Goal: Task Accomplishment & Management: Manage account settings

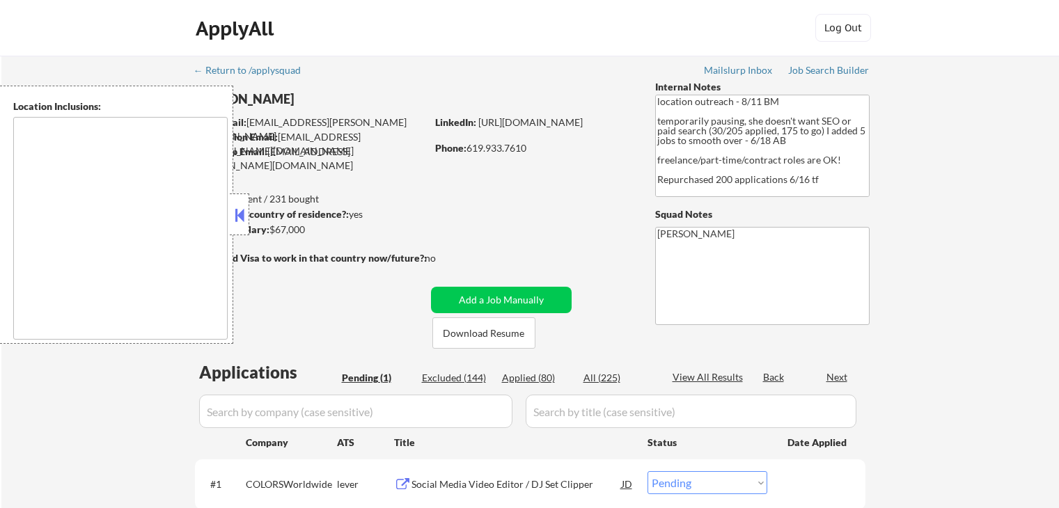
select select ""pending""
type textarea "[GEOGRAPHIC_DATA], [GEOGRAPHIC_DATA] [GEOGRAPHIC_DATA], [GEOGRAPHIC_DATA] [GEOG…"
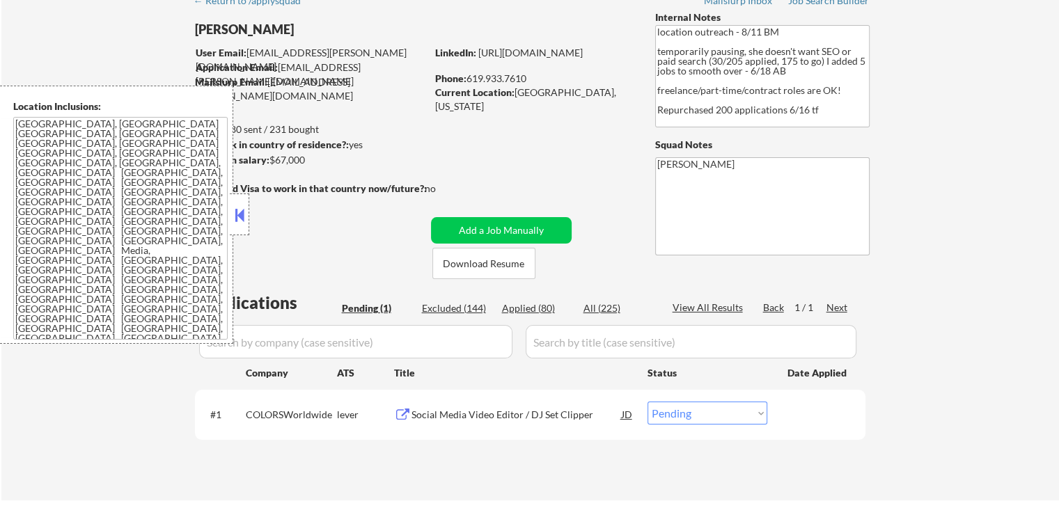
scroll to position [139, 0]
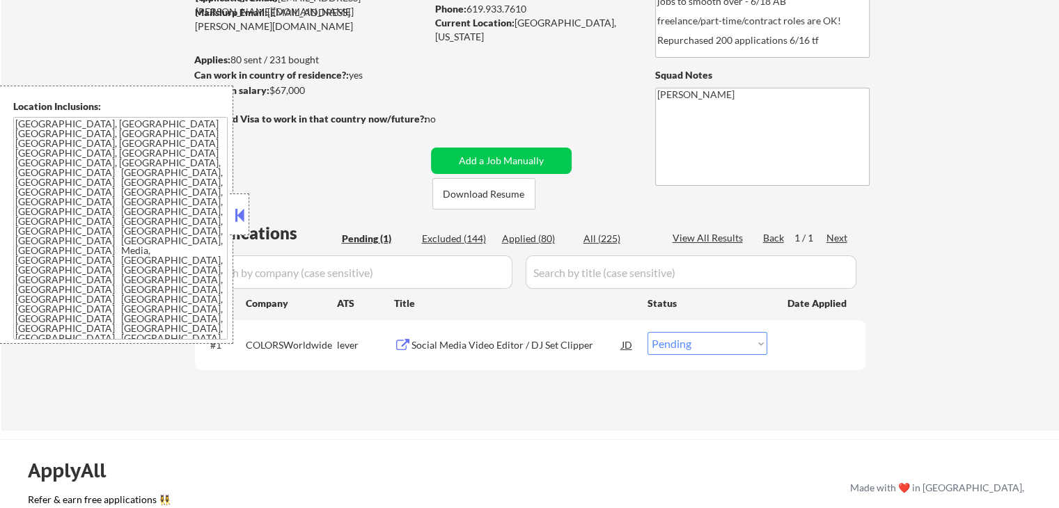
click at [401, 347] on button at bounding box center [402, 345] width 17 height 13
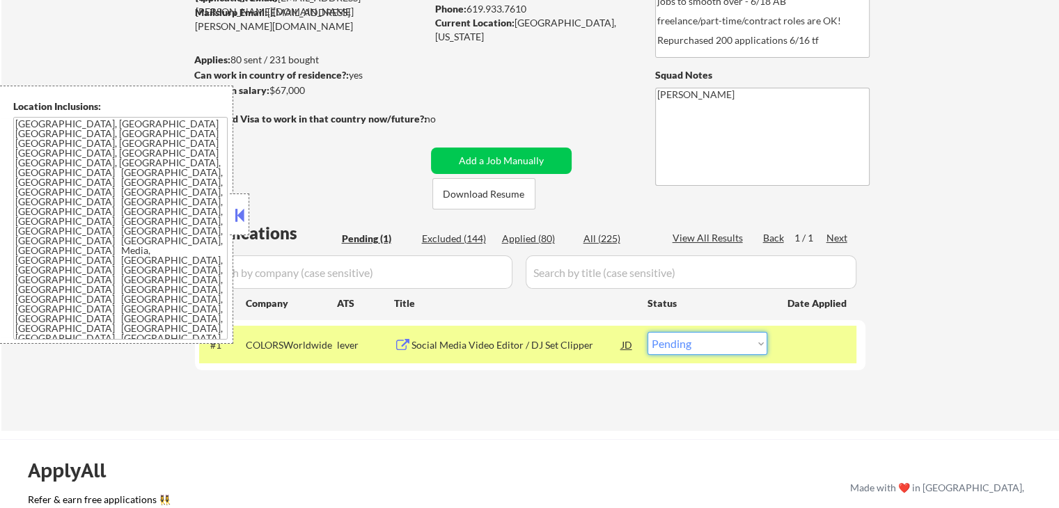
click at [707, 349] on select "Choose an option... Pending Applied Excluded (Questions) Excluded (Expired) Exc…" at bounding box center [707, 343] width 120 height 23
click at [647, 332] on select "Choose an option... Pending Applied Excluded (Questions) Excluded (Expired) Exc…" at bounding box center [707, 343] width 120 height 23
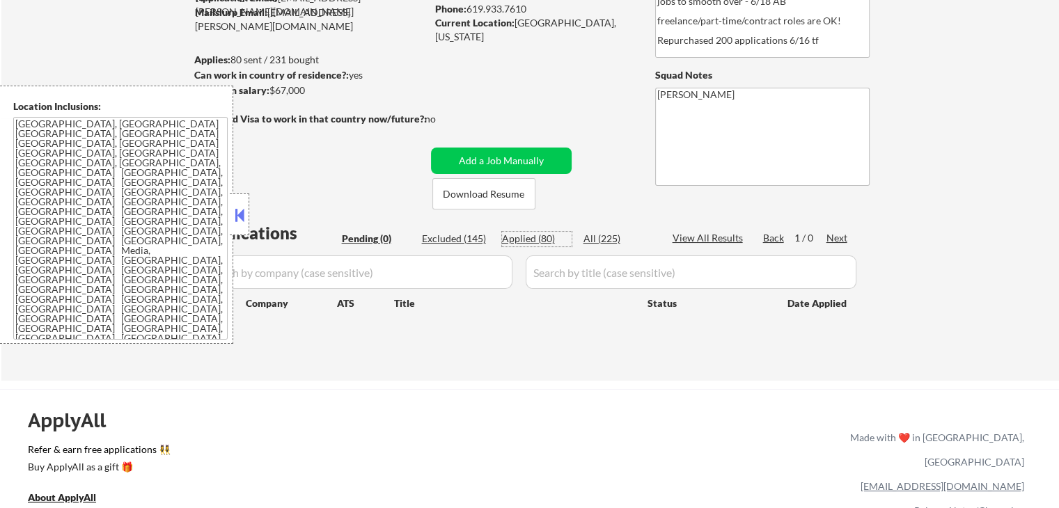
click at [523, 239] on div "Applied (80)" at bounding box center [537, 239] width 70 height 14
select select ""applied""
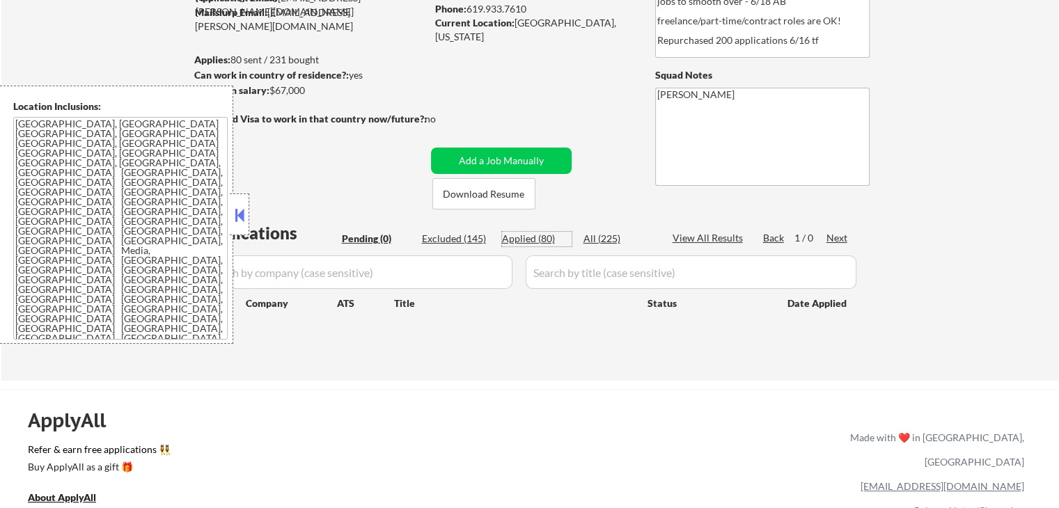
select select ""applied""
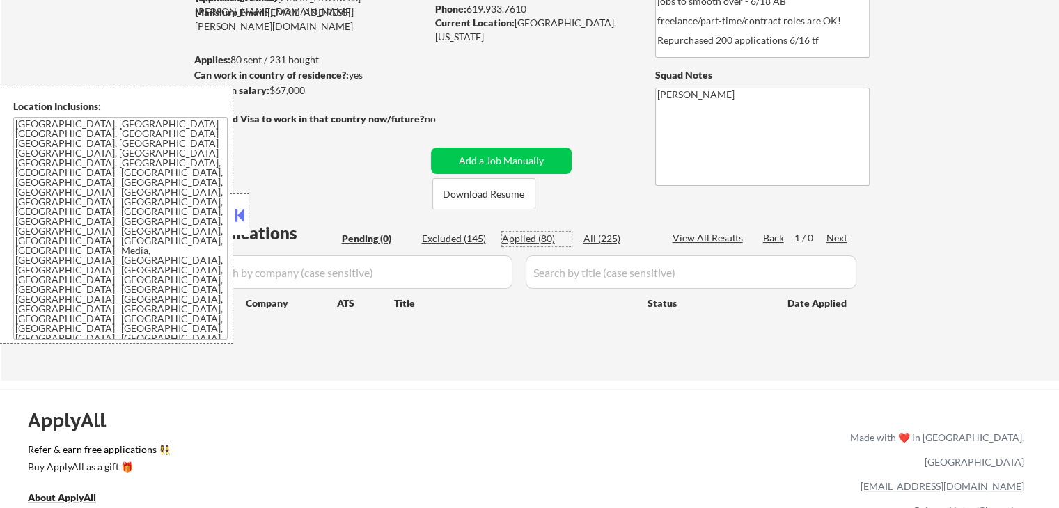
select select ""applied""
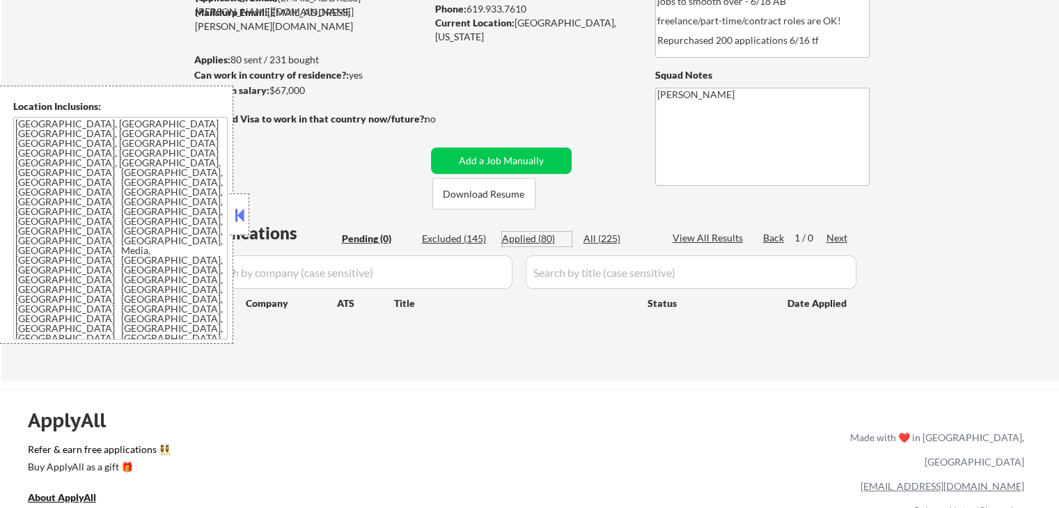
select select ""applied""
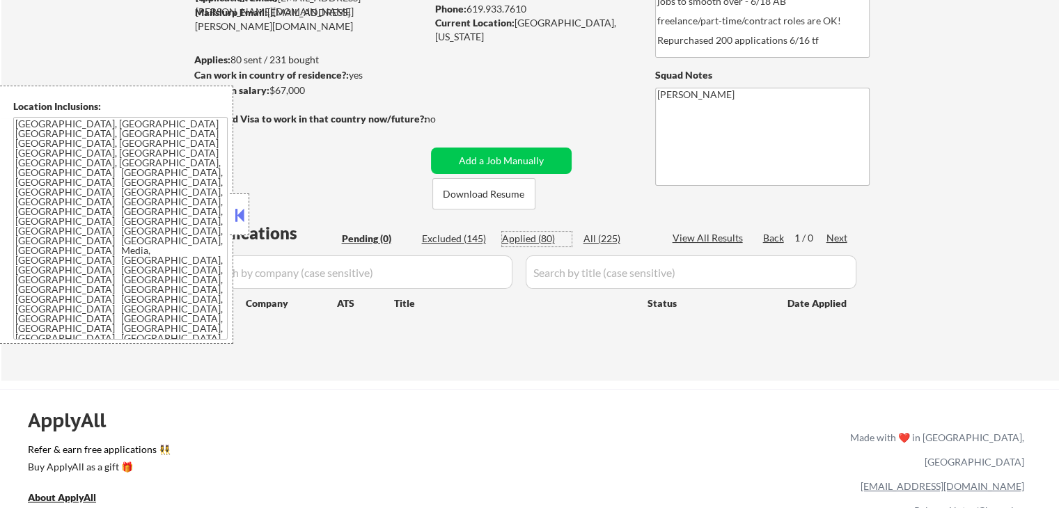
select select ""applied""
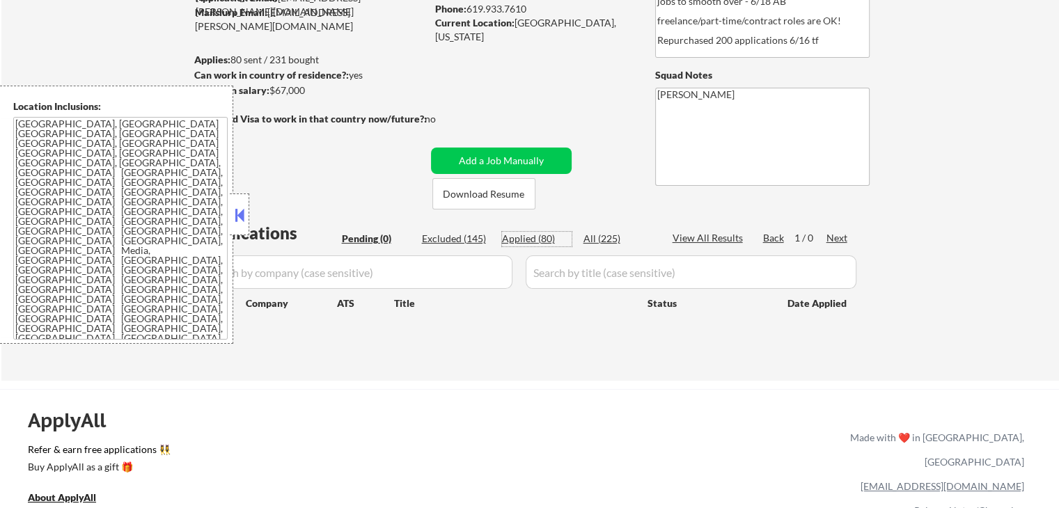
select select ""applied""
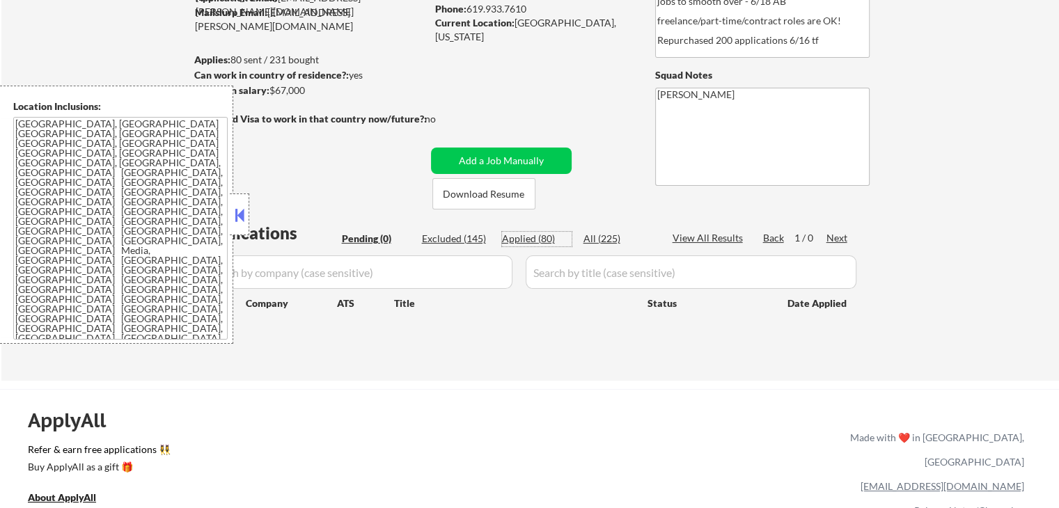
select select ""applied""
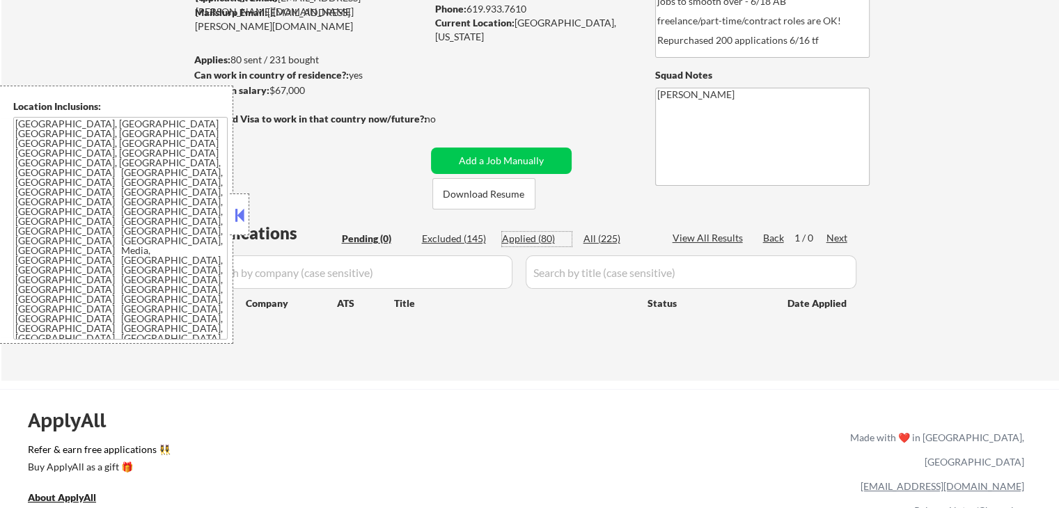
select select ""applied""
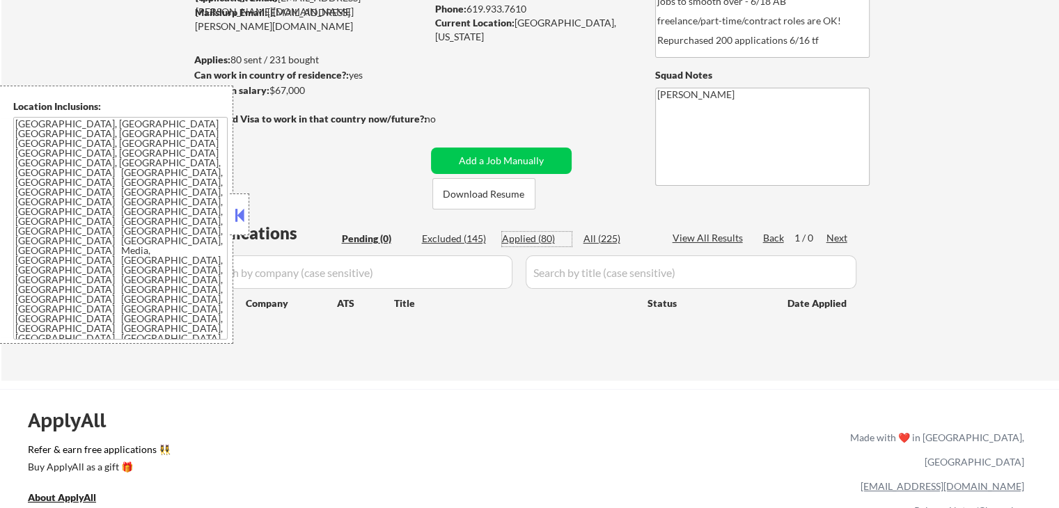
select select ""applied""
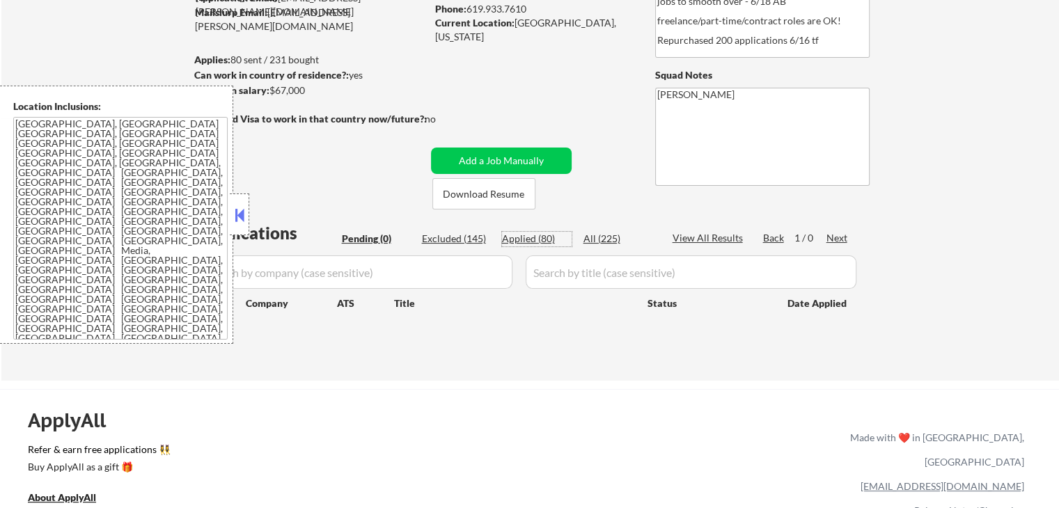
select select ""applied""
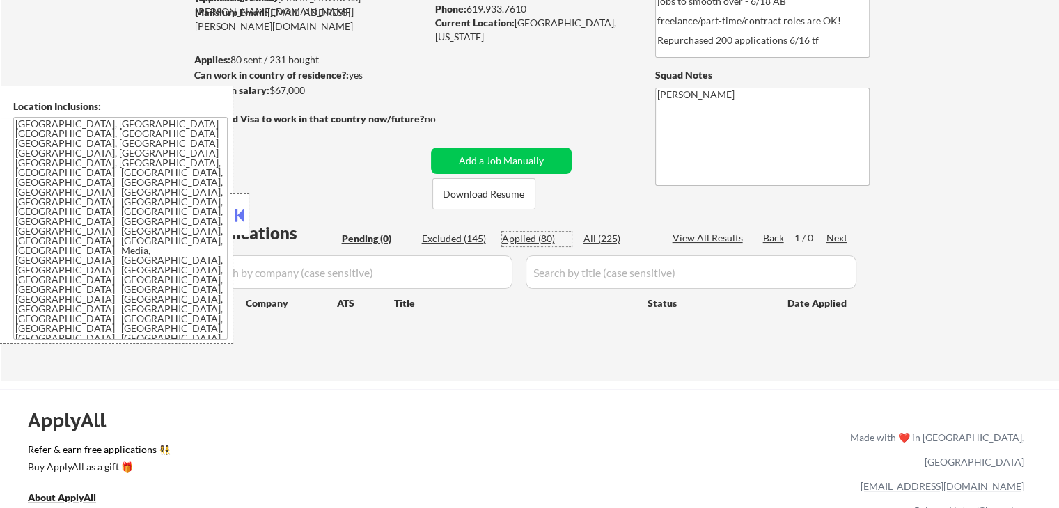
select select ""applied""
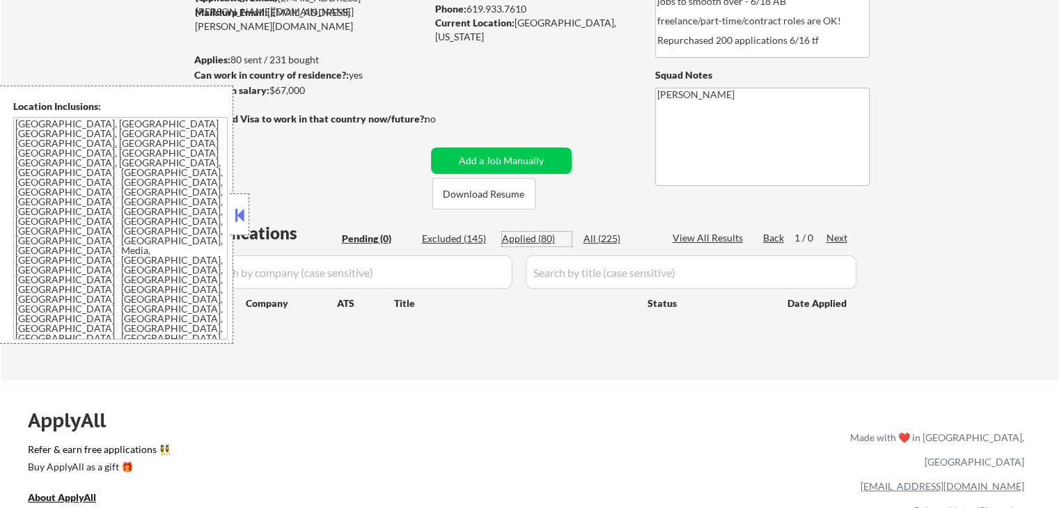
select select ""applied""
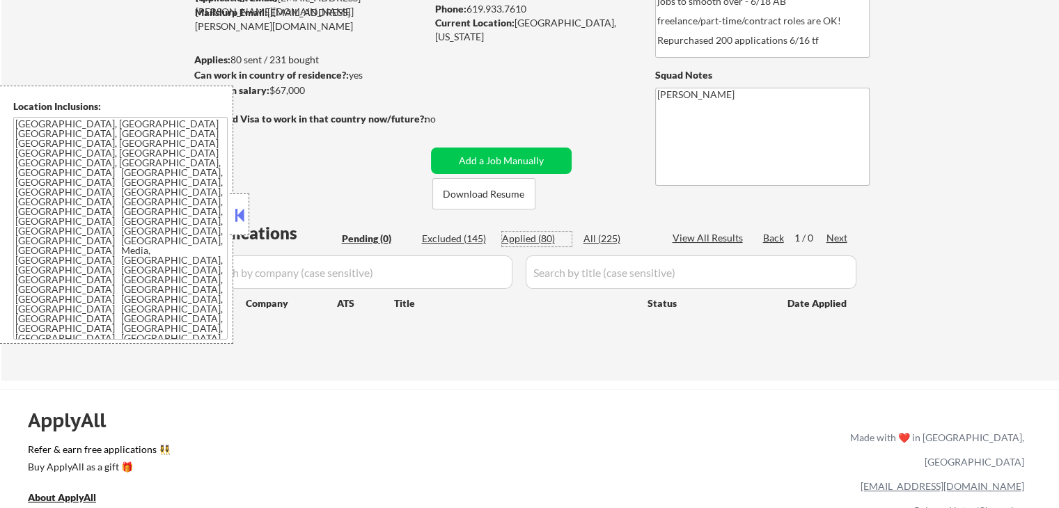
select select ""applied""
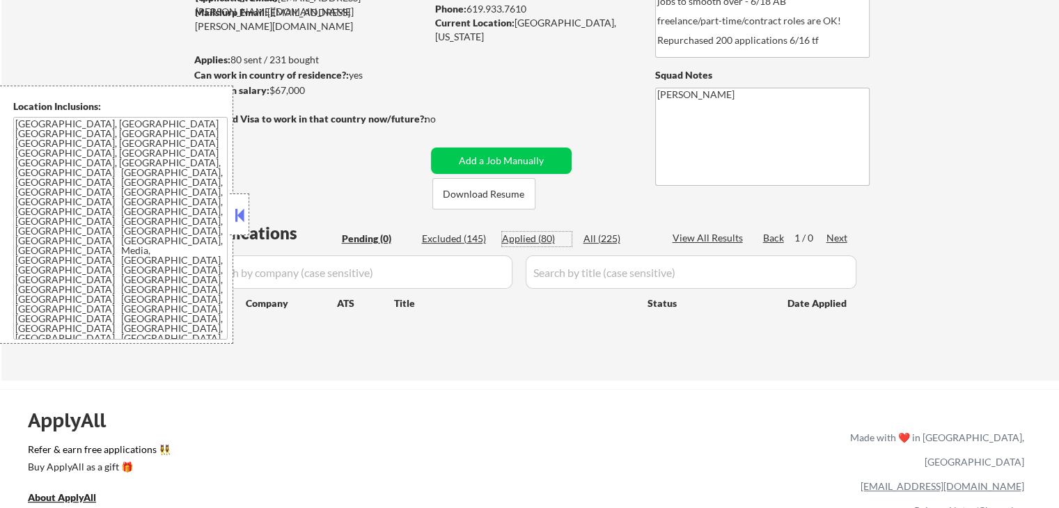
select select ""applied""
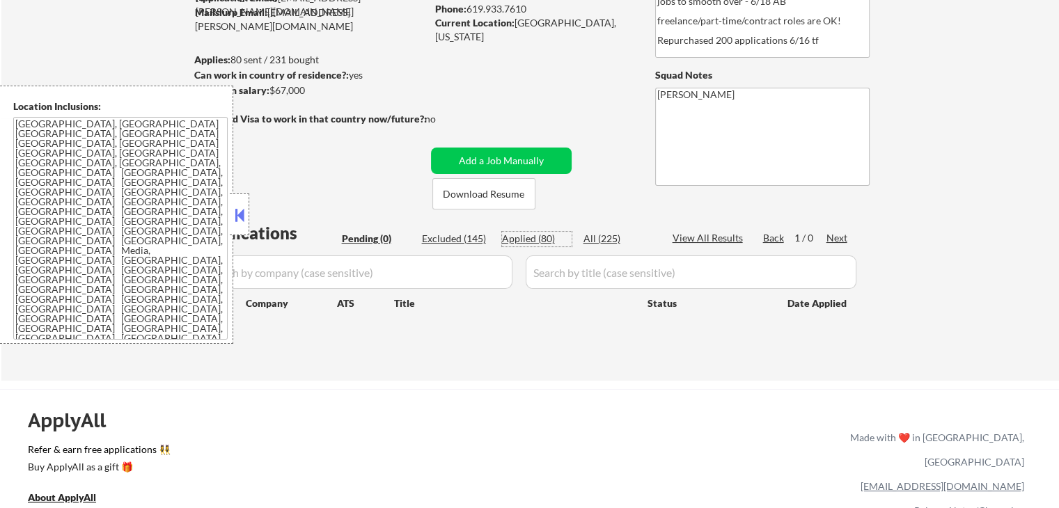
select select ""applied""
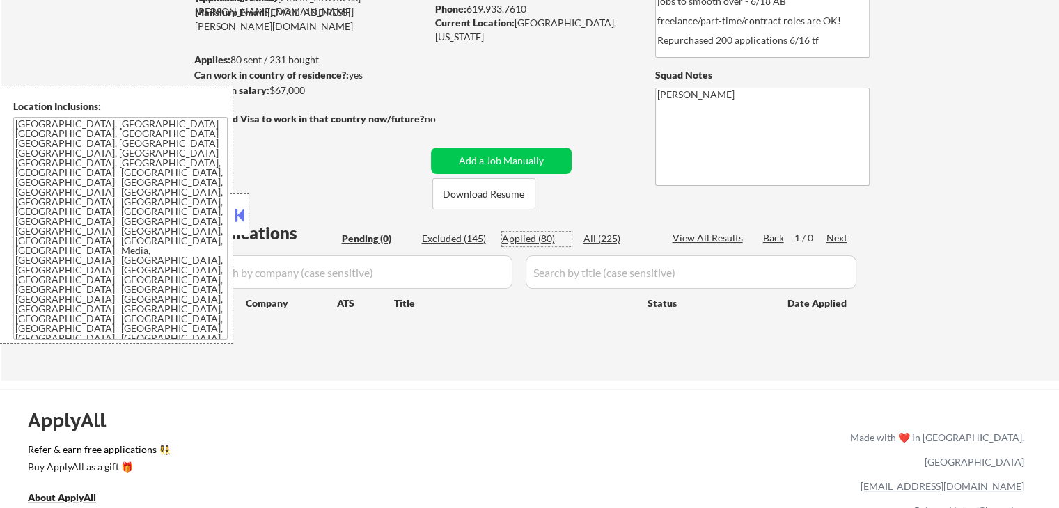
select select ""applied""
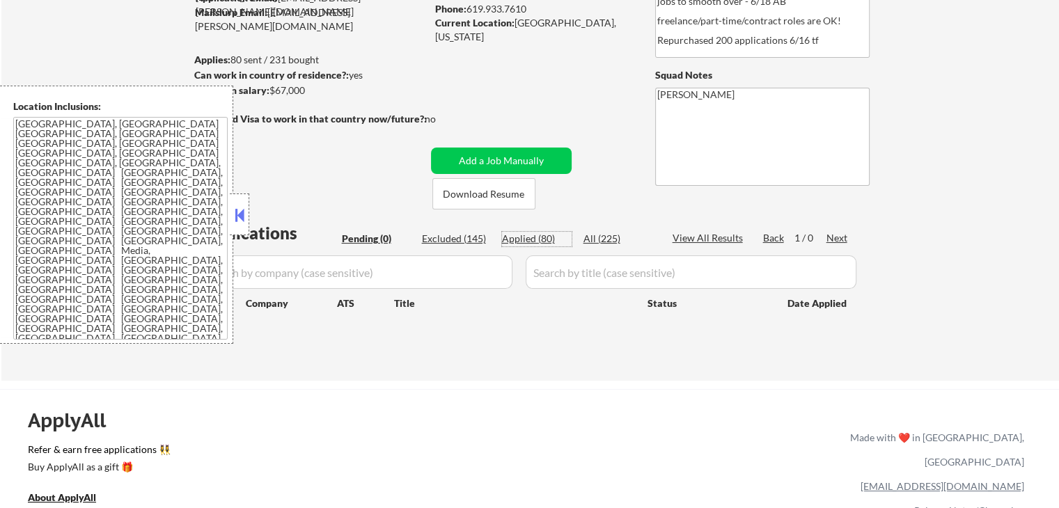
select select ""applied""
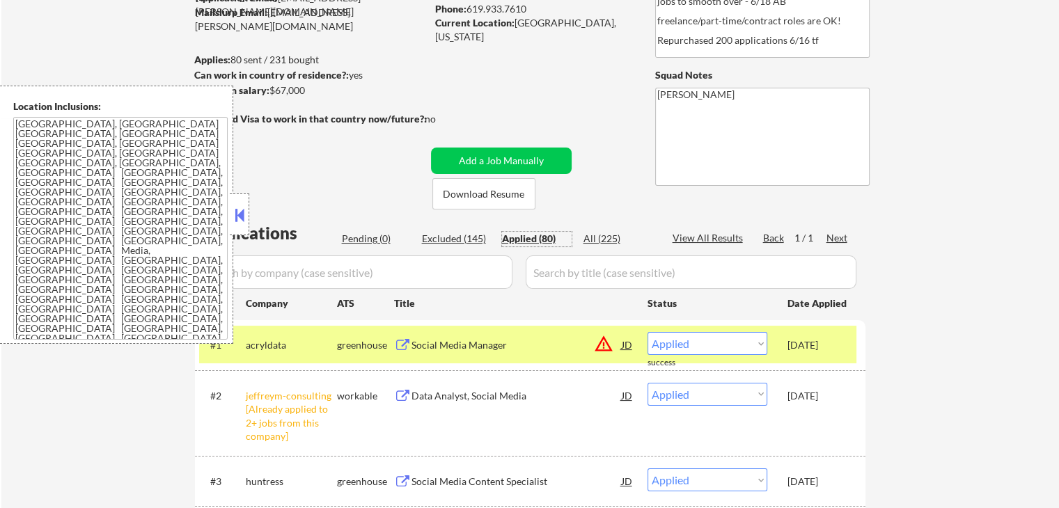
click at [457, 242] on div "Excluded (145)" at bounding box center [457, 239] width 70 height 14
select select ""excluded__other_""
select select ""excluded""
select select ""excluded__location_""
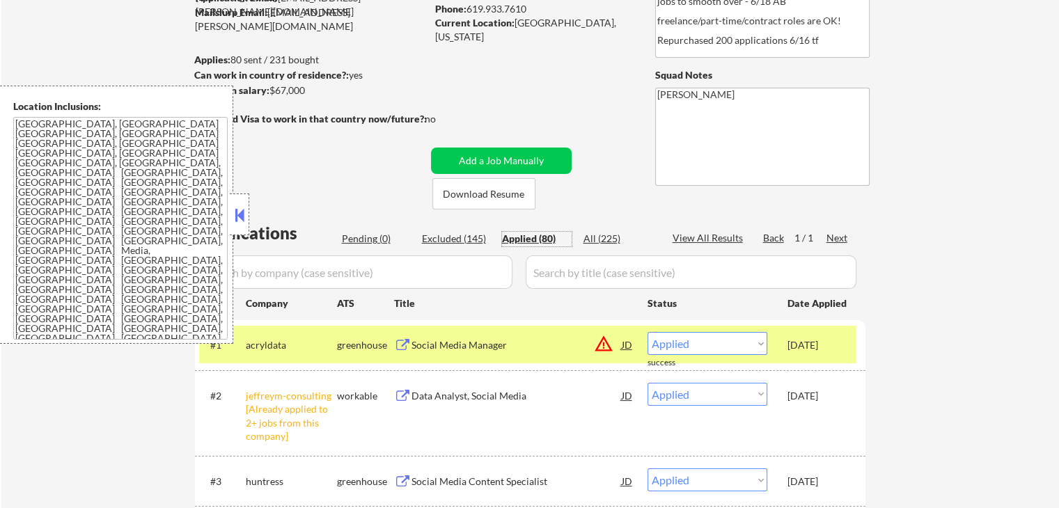
select select ""excluded""
select select ""excluded__other_""
select select ""excluded""
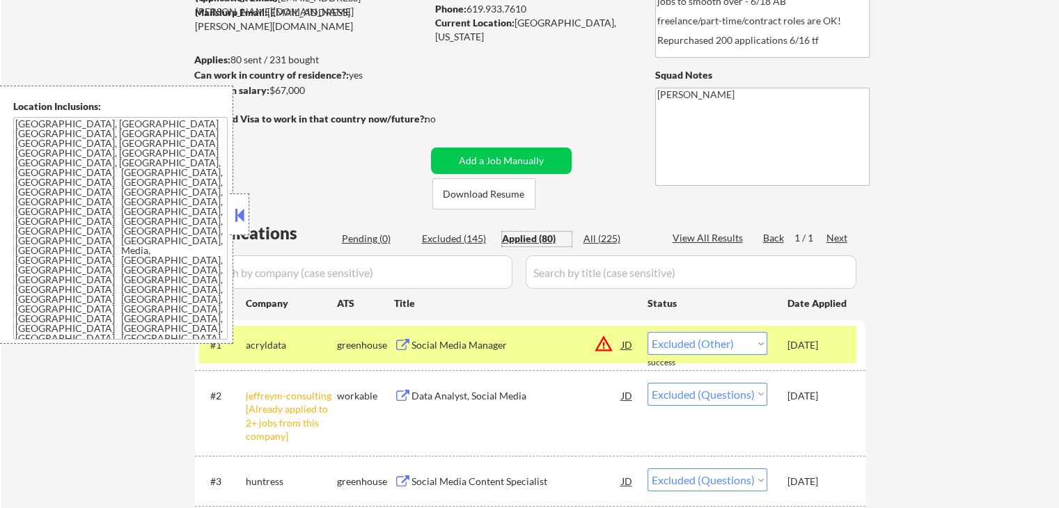
select select ""excluded""
select select ""excluded__location_""
select select ""excluded""
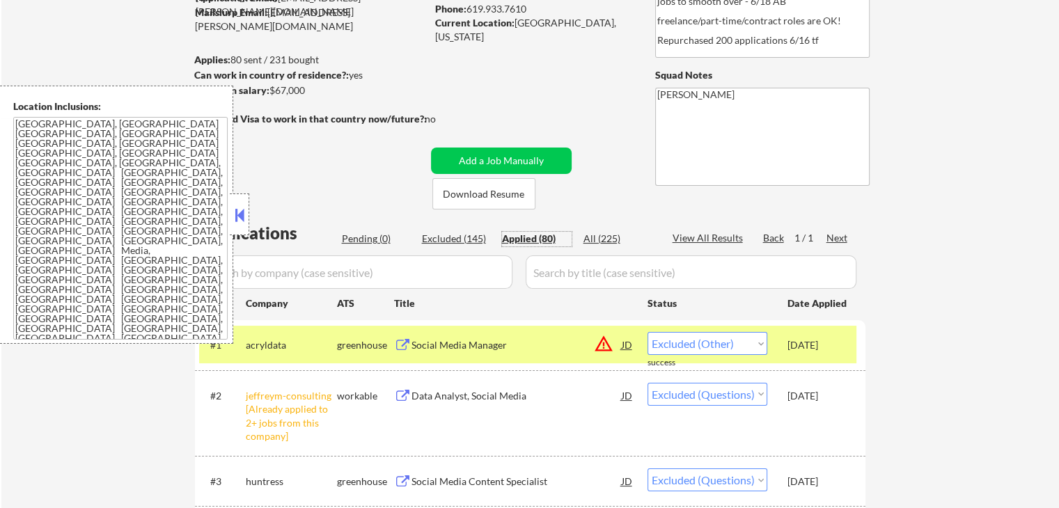
select select ""excluded__other_""
select select ""excluded__expired_""
select select ""excluded""
select select ""excluded__location_""
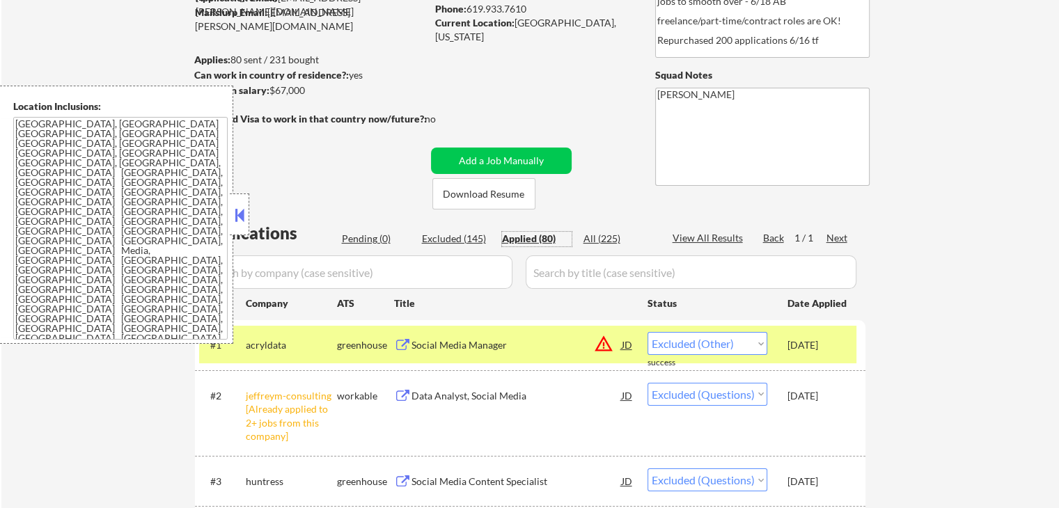
select select ""excluded__expired_""
select select ""excluded""
select select ""excluded__expired_""
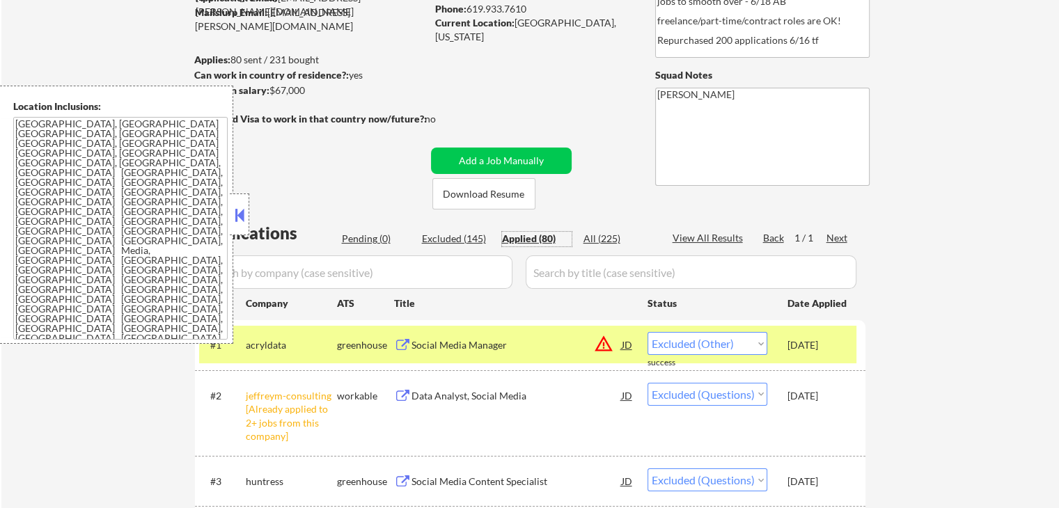
select select ""excluded__expired_""
select select ""excluded""
select select ""excluded__location_""
select select ""excluded__expired_""
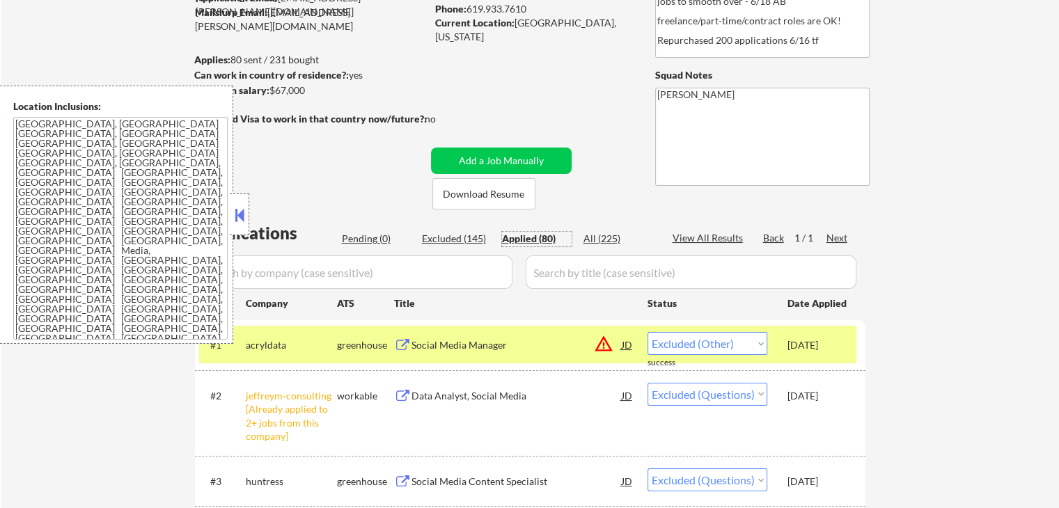
select select ""excluded""
select select ""excluded__expired_""
select select ""excluded""
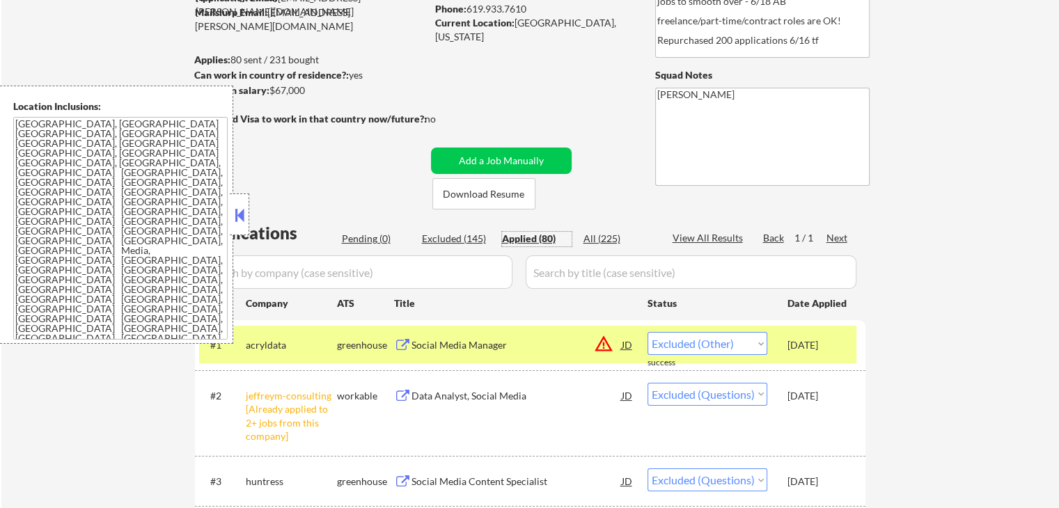
select select ""excluded""
select select ""excluded__location_""
select select ""excluded__expired_""
select select ""excluded__salary_""
select select ""excluded__expired_""
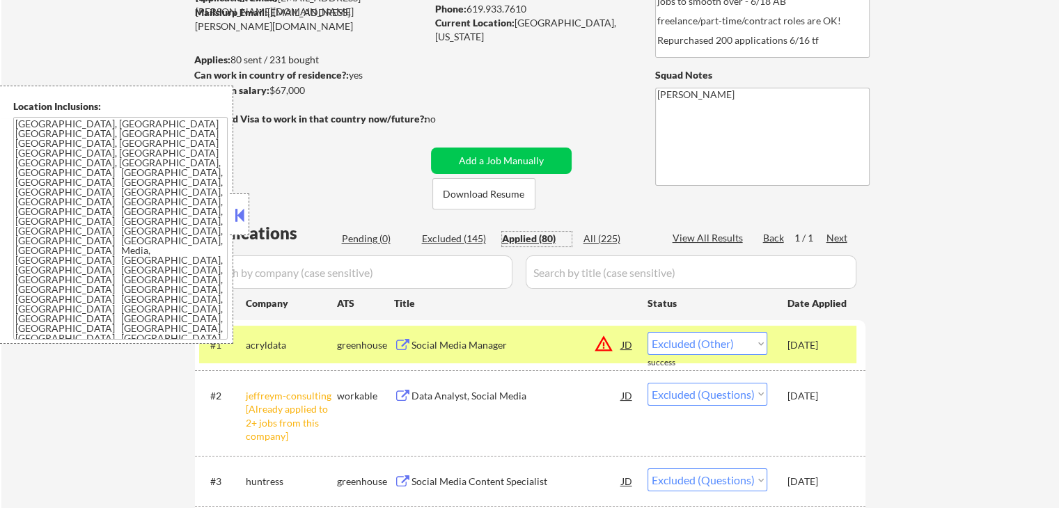
select select ""excluded""
select select ""excluded__location_""
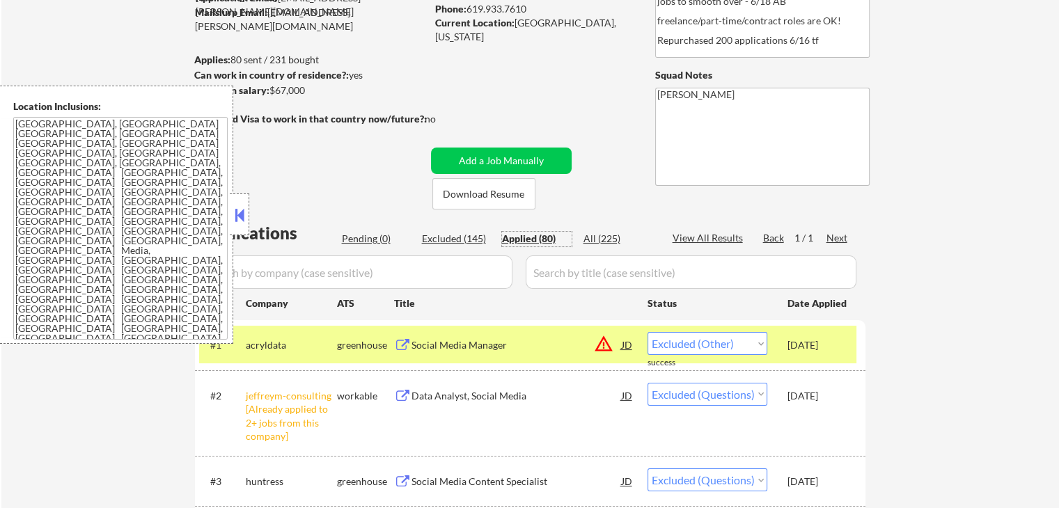
select select ""excluded""
select select ""excluded__salary_""
select select ""excluded__location_""
select select ""excluded""
select select ""excluded__location_""
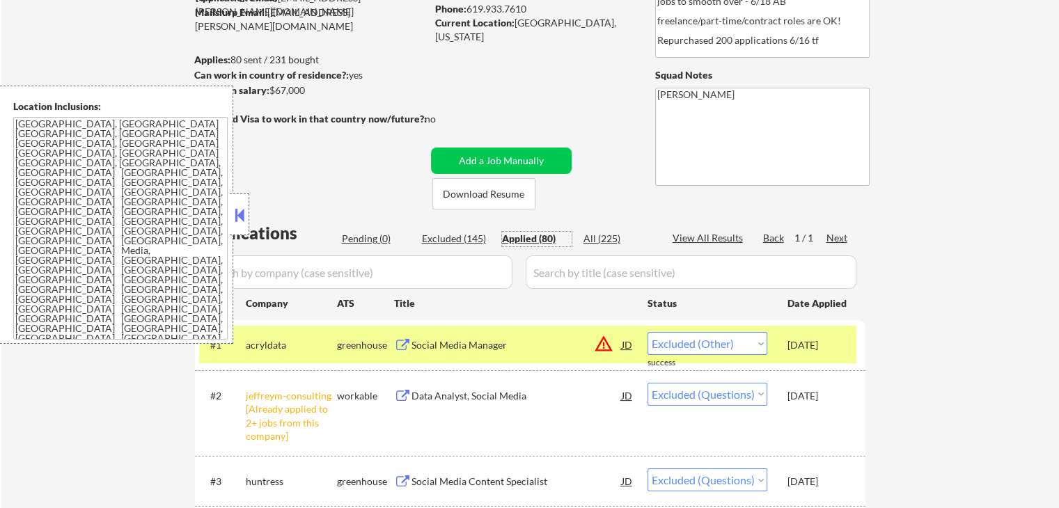
select select ""excluded__other_""
select select ""excluded__expired_""
select select ""excluded""
select select ""excluded__location_""
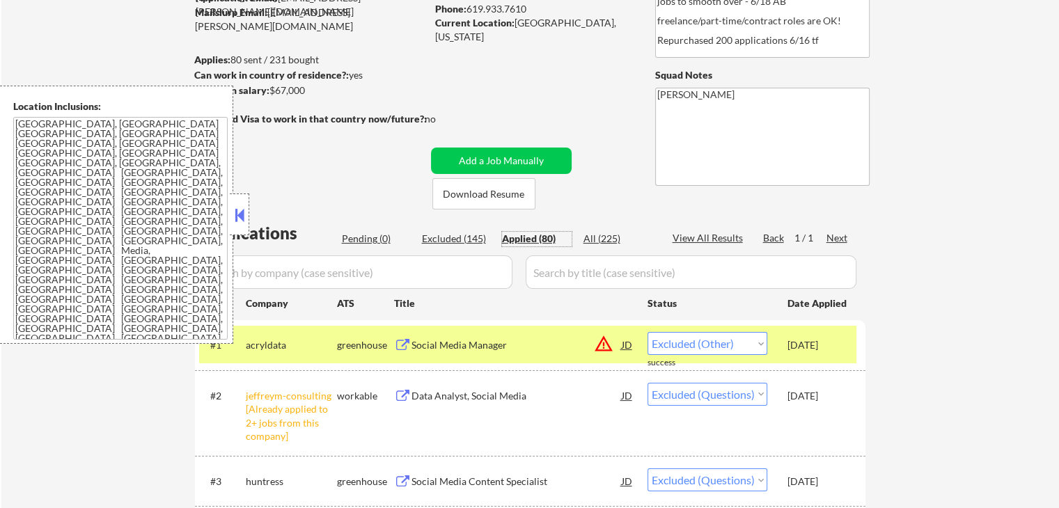
select select ""excluded""
select select ""excluded__location_""
select select ""excluded__expired_""
select select ""excluded__location_""
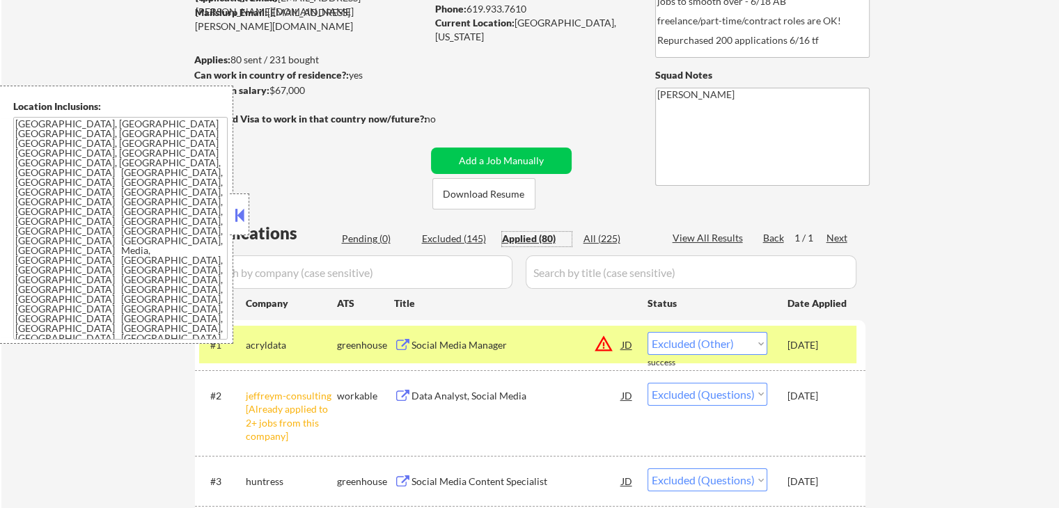
select select ""excluded""
select select ""excluded__expired_""
select select ""excluded""
select select ""excluded__location_""
select select ""excluded__expired_""
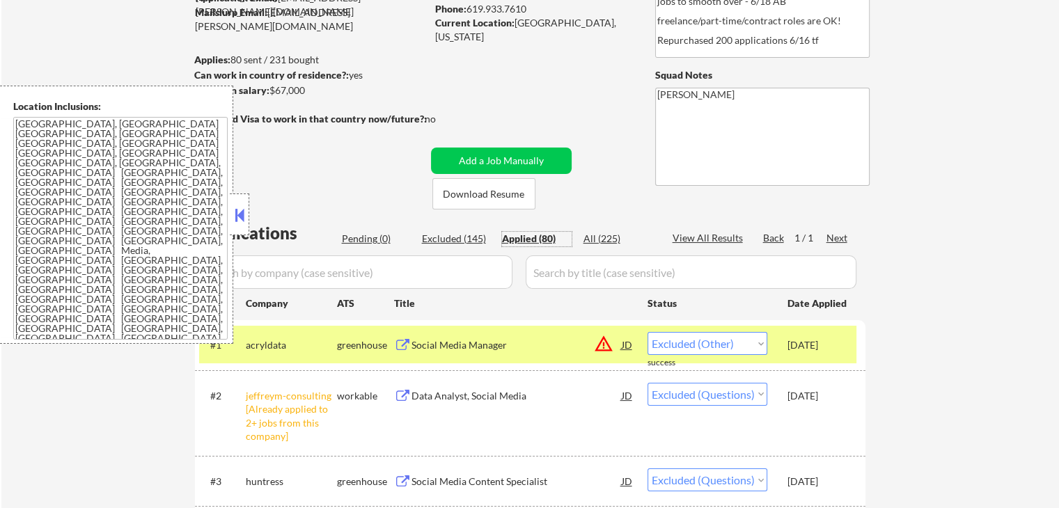
select select ""excluded__location_""
select select ""excluded__salary_""
select select ""excluded""
select select ""excluded__location_""
select select ""excluded""
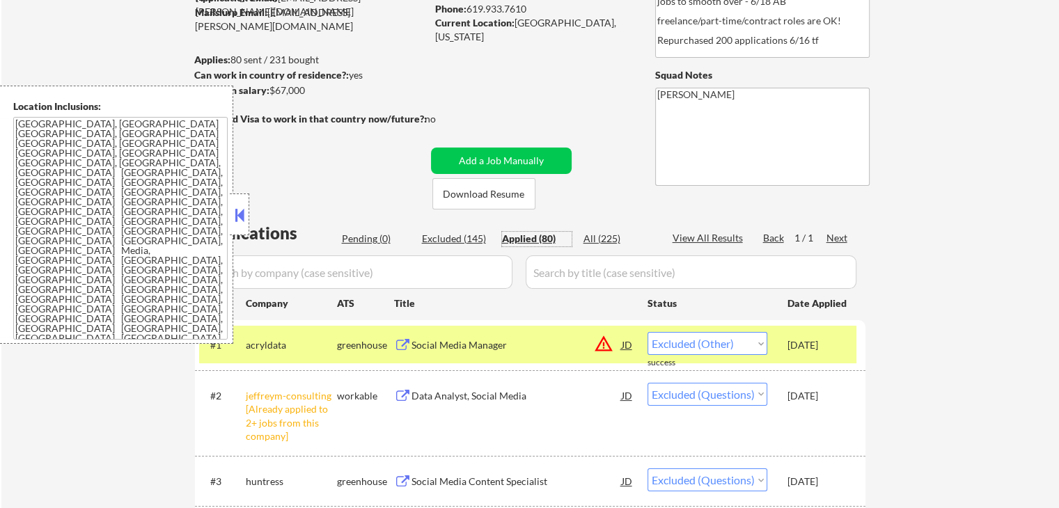
select select ""excluded__location_""
select select ""excluded__salary_""
select select ""excluded__expired_""
select select ""excluded__location_""
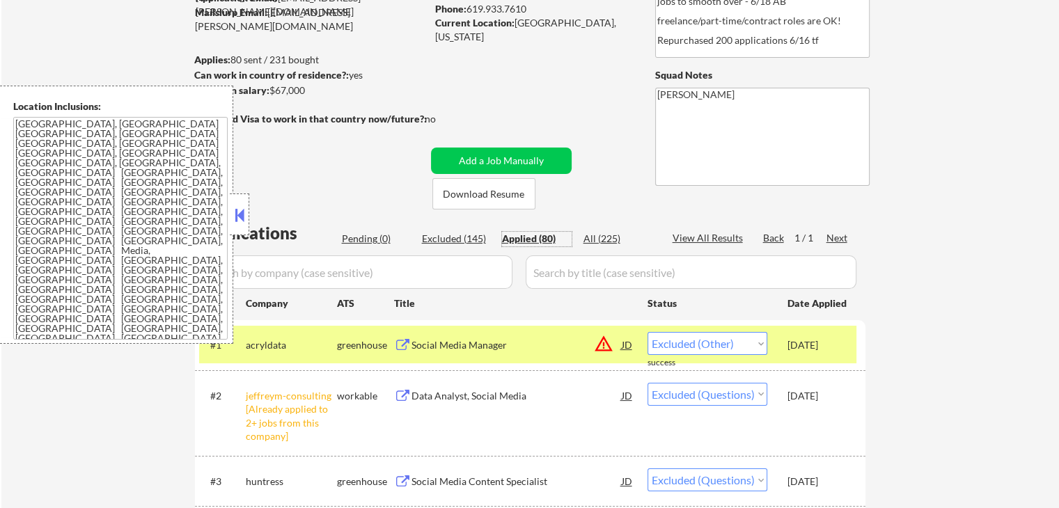
select select ""excluded__expired_""
select select ""excluded""
select select ""excluded__location_""
select select ""excluded""
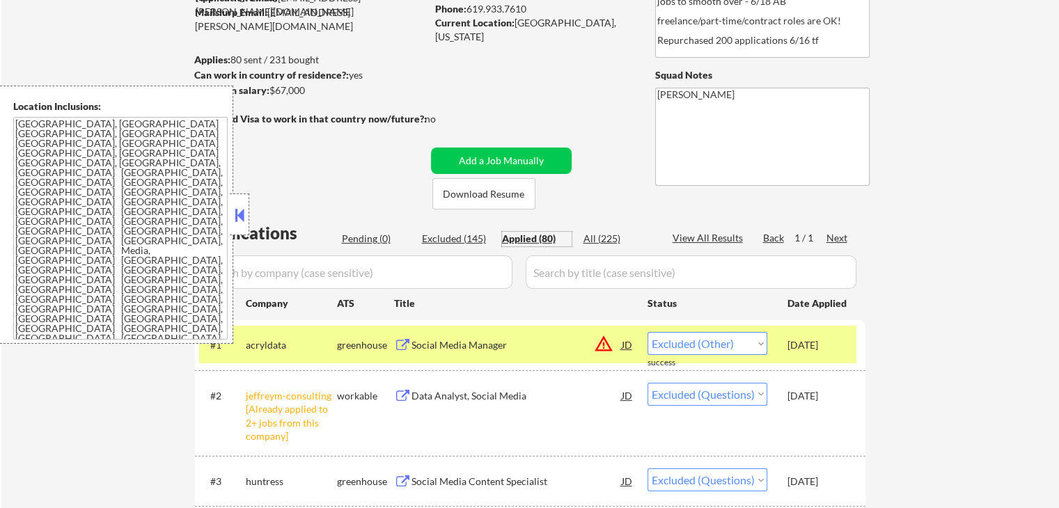
select select ""excluded__location_""
select select ""excluded__salary_""
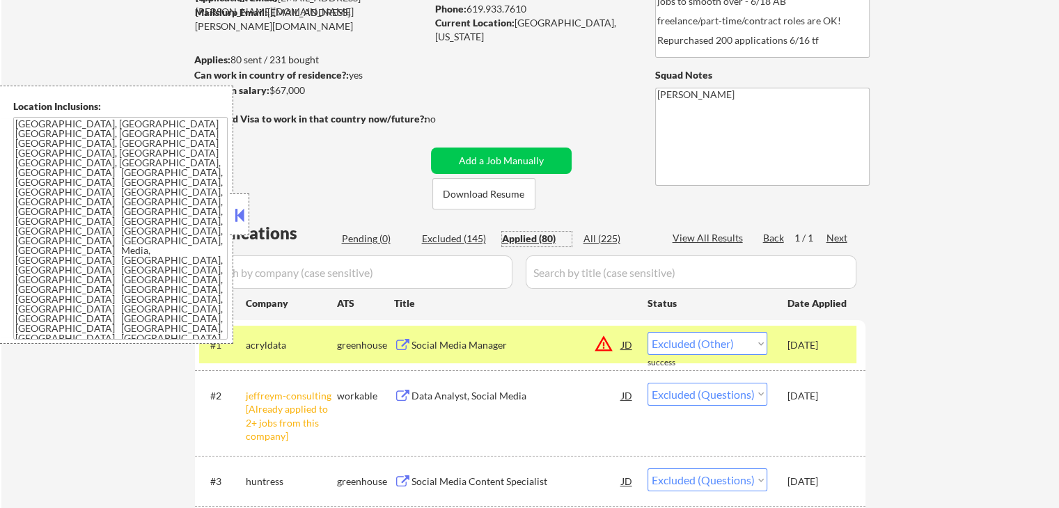
select select ""excluded__expired_""
select select ""excluded__salary_""
select select ""excluded__expired_""
select select ""excluded__other_""
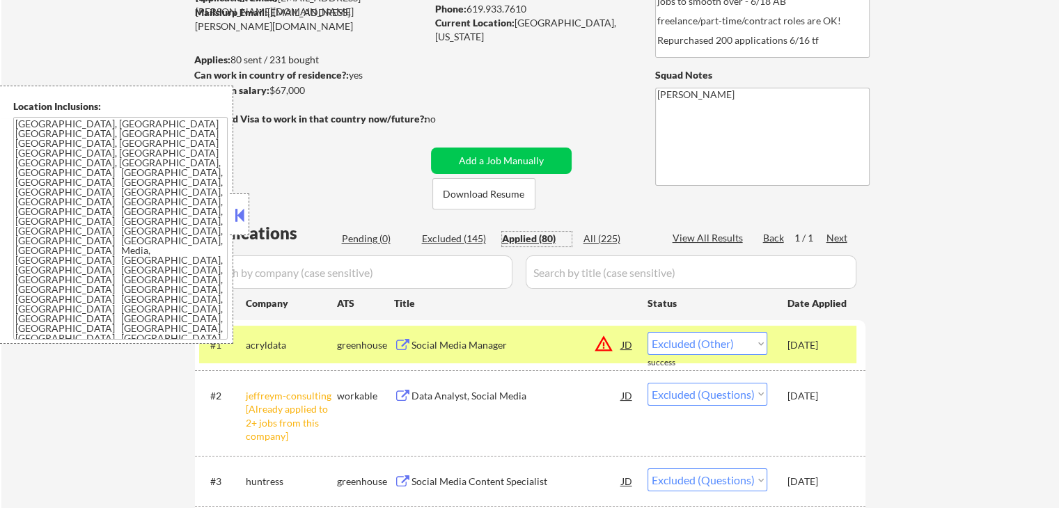
select select ""excluded__location_""
select select ""excluded__salary_""
select select ""excluded__expired_""
select select ""excluded""
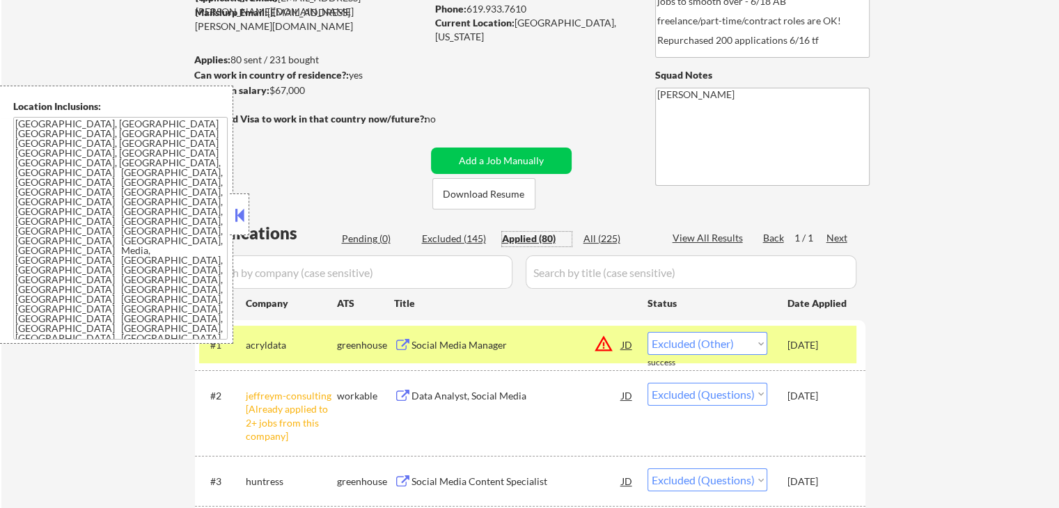
select select ""excluded__expired_""
select select ""excluded__location_""
select select ""excluded__expired_""
select select ""excluded__salary_""
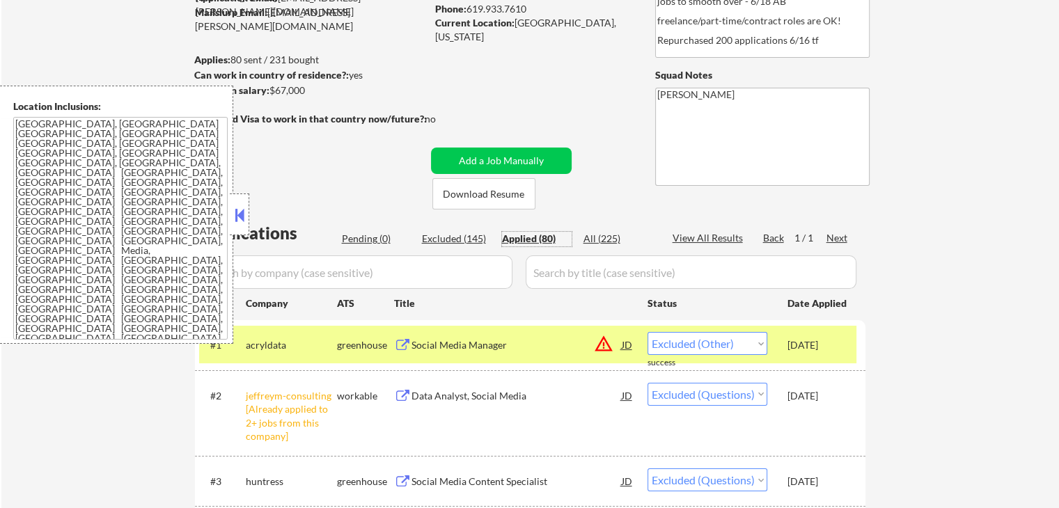
select select ""excluded""
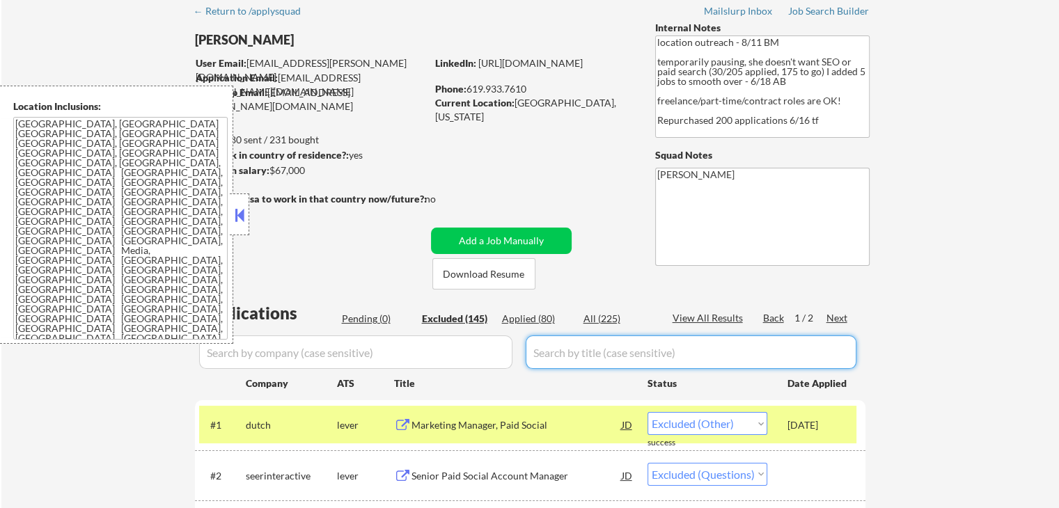
scroll to position [0, 0]
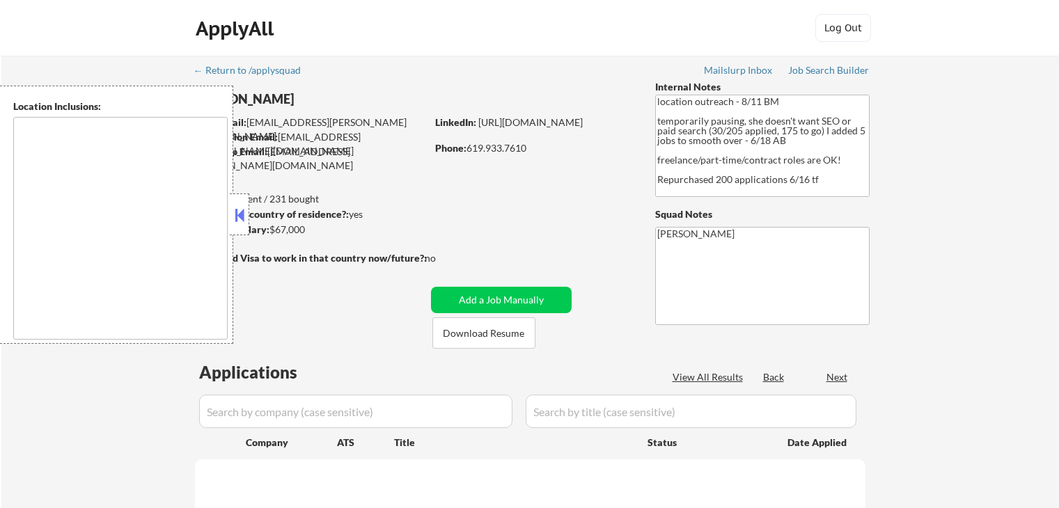
type textarea "[GEOGRAPHIC_DATA], [GEOGRAPHIC_DATA] [GEOGRAPHIC_DATA], [GEOGRAPHIC_DATA] [GEOG…"
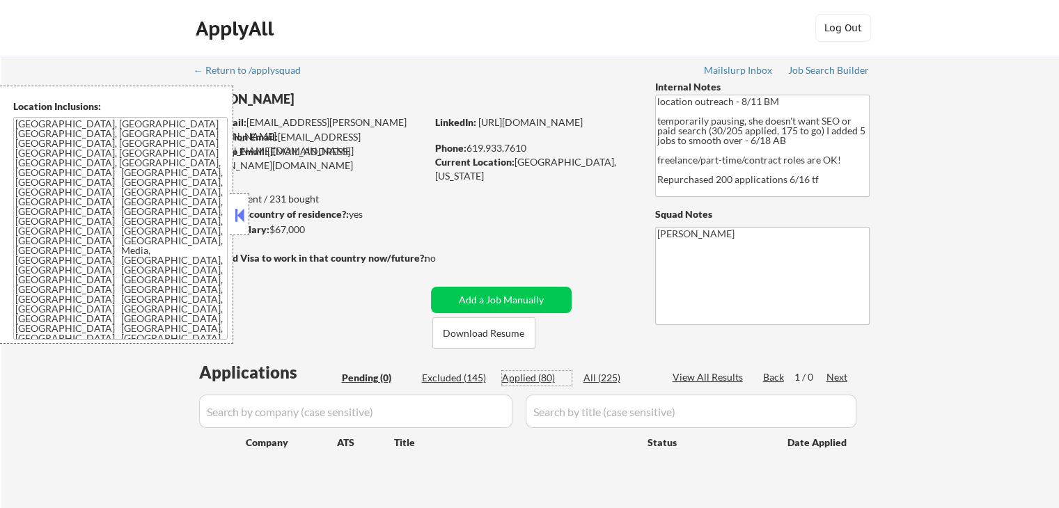
click at [526, 377] on div "Applied (80)" at bounding box center [537, 378] width 70 height 14
select select ""applied""
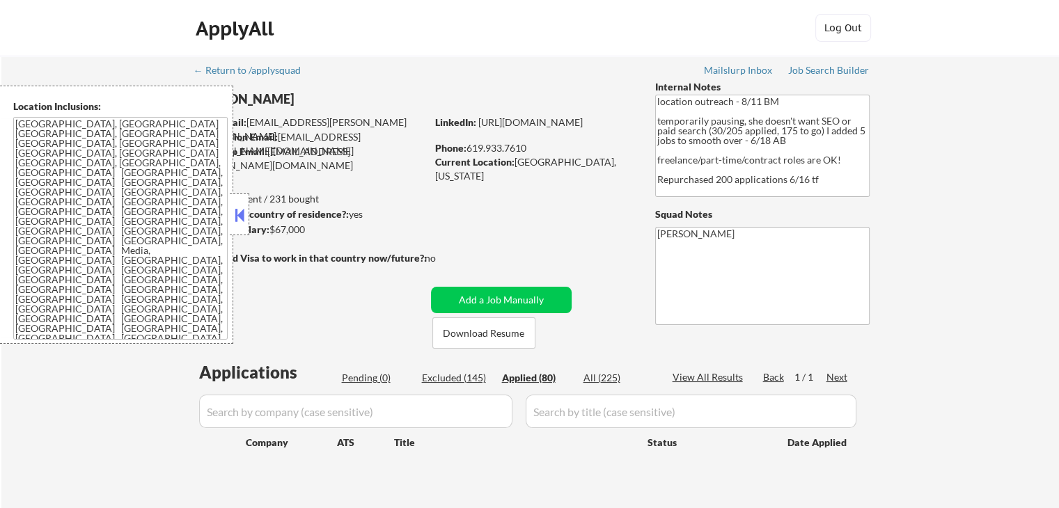
select select ""applied""
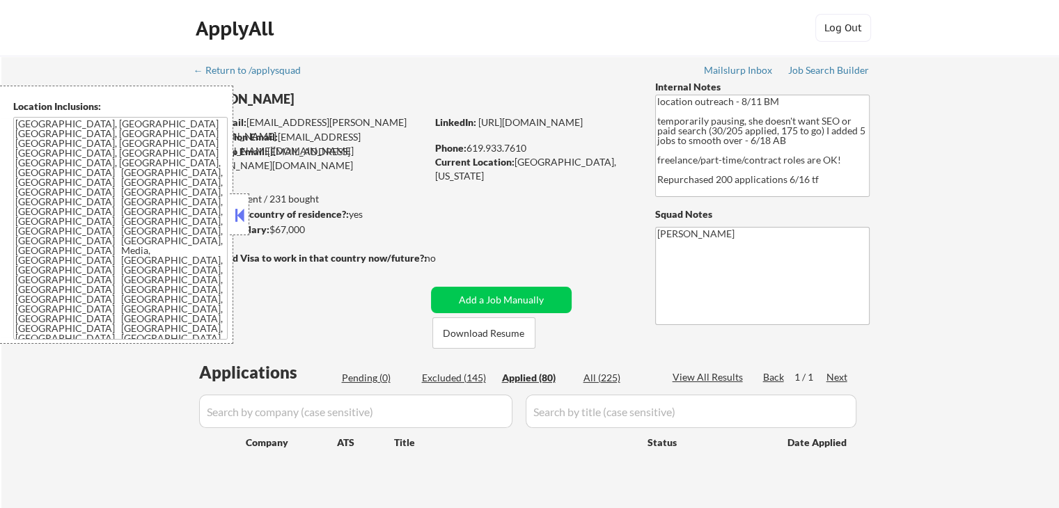
select select ""applied""
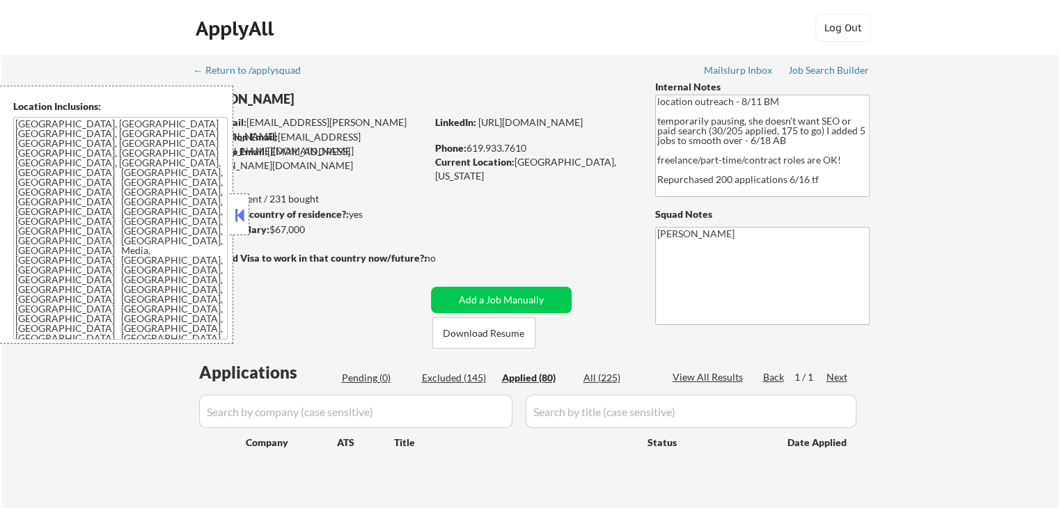
select select ""applied""
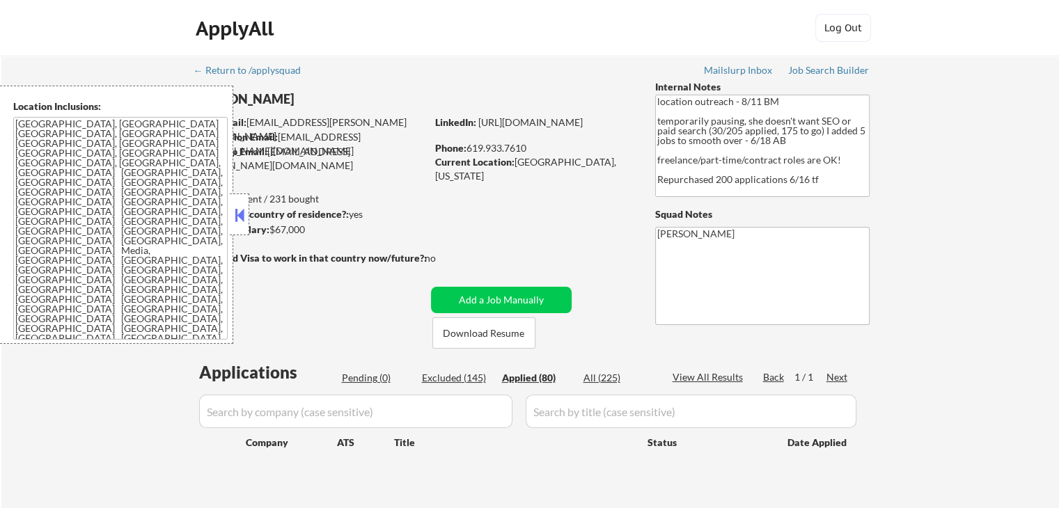
select select ""applied""
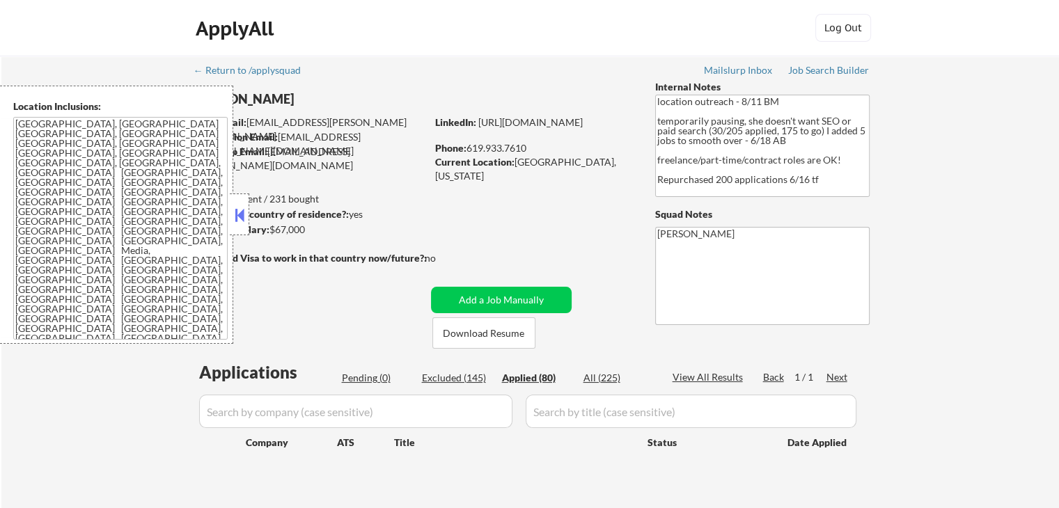
select select ""applied""
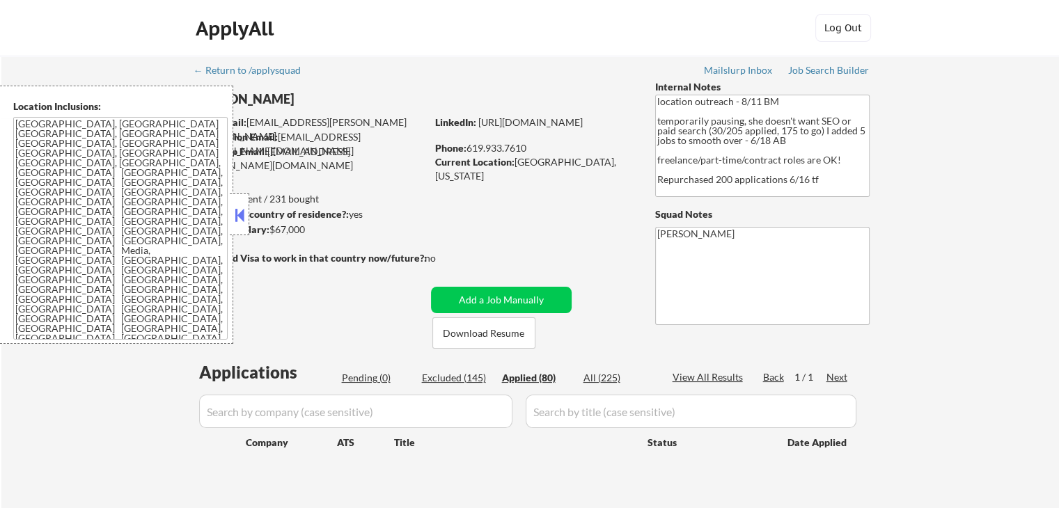
select select ""applied""
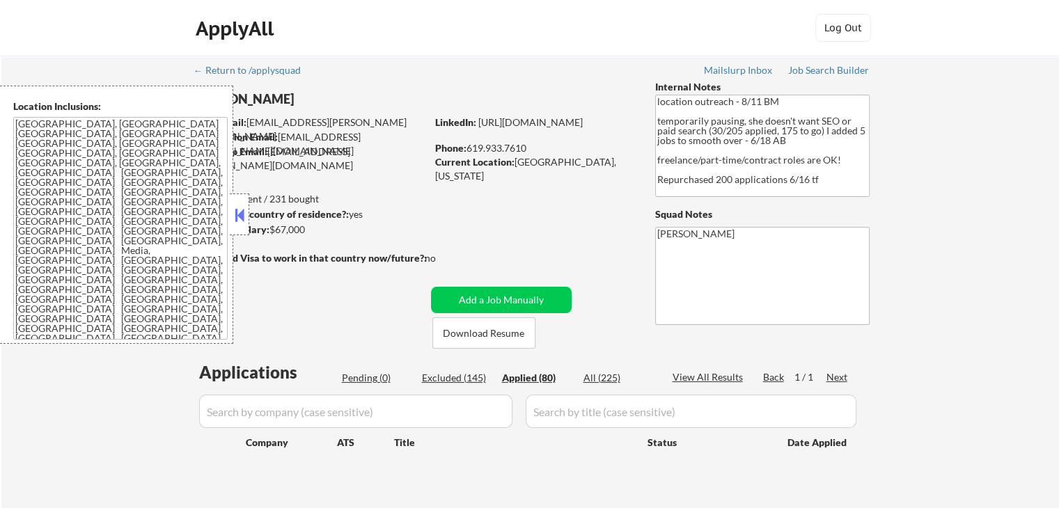
select select ""applied""
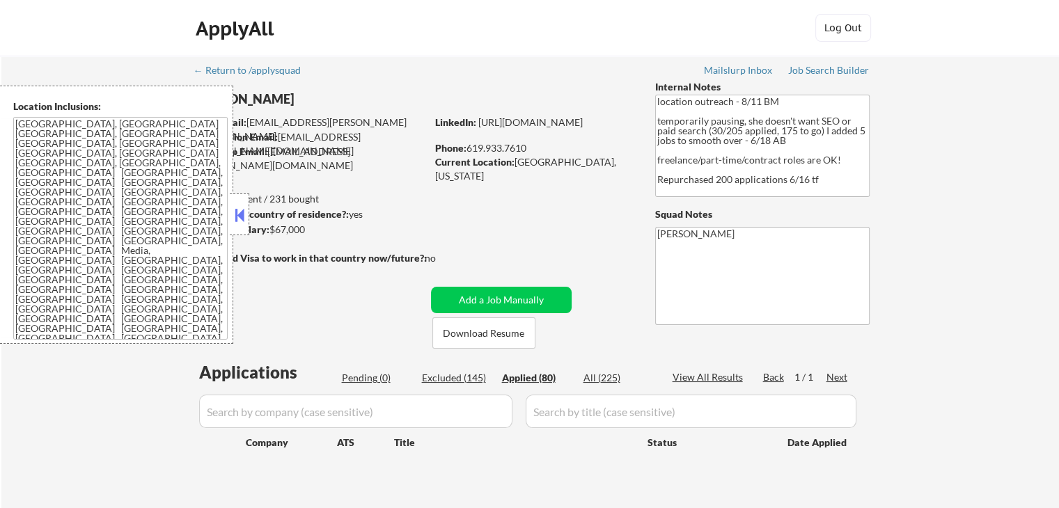
select select ""applied""
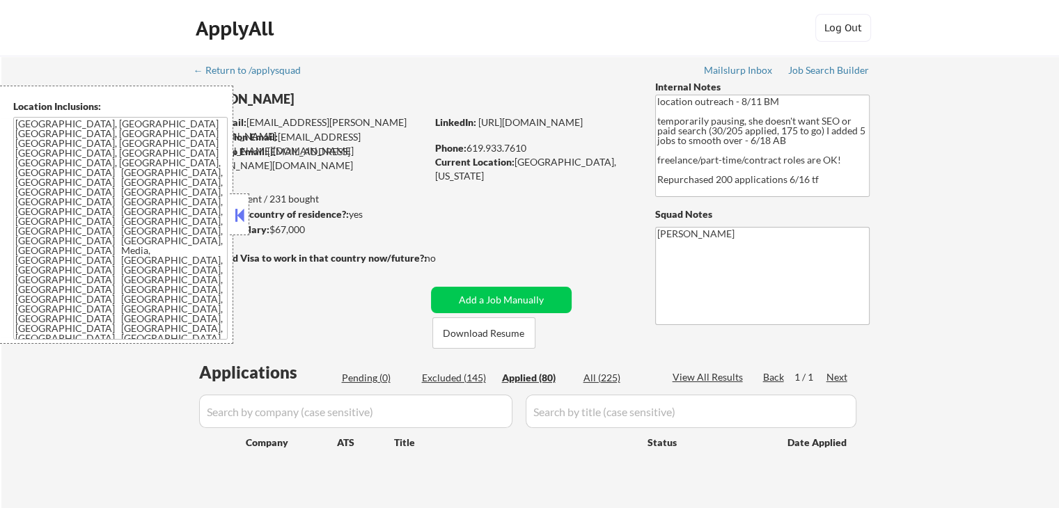
select select ""applied""
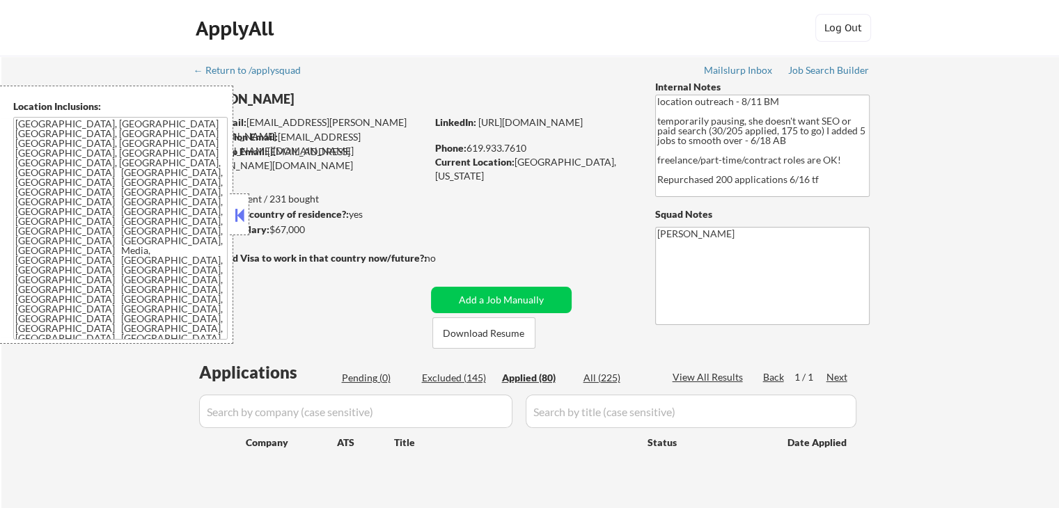
select select ""applied""
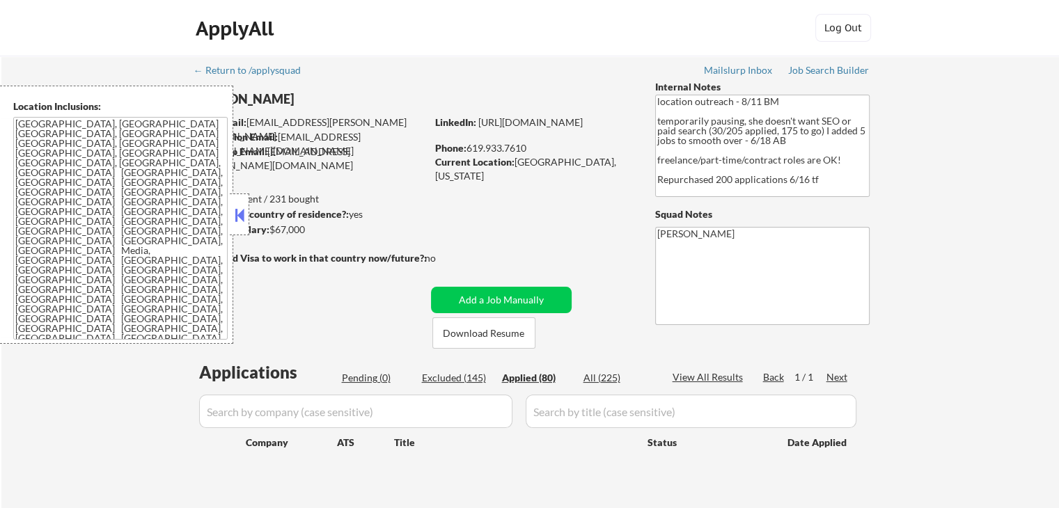
select select ""applied""
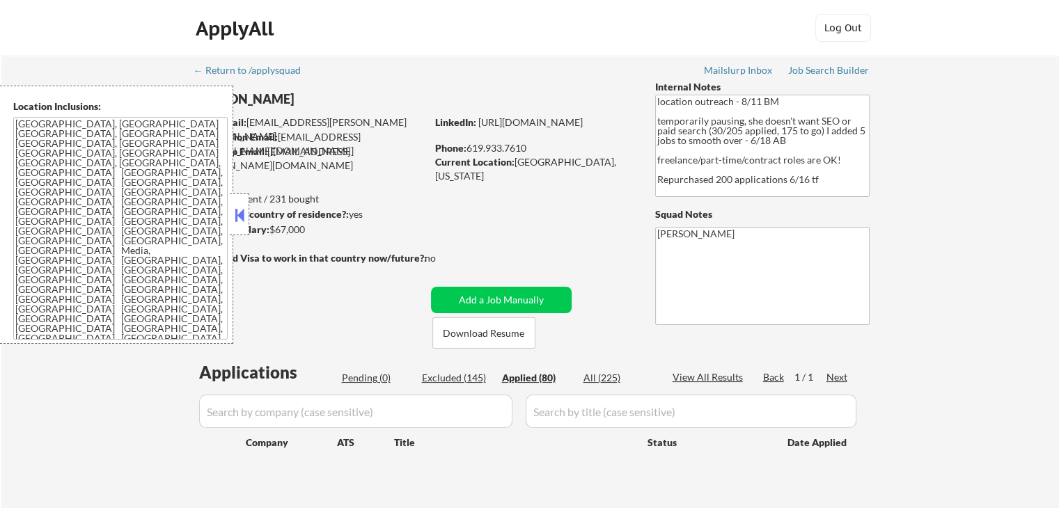
select select ""applied""
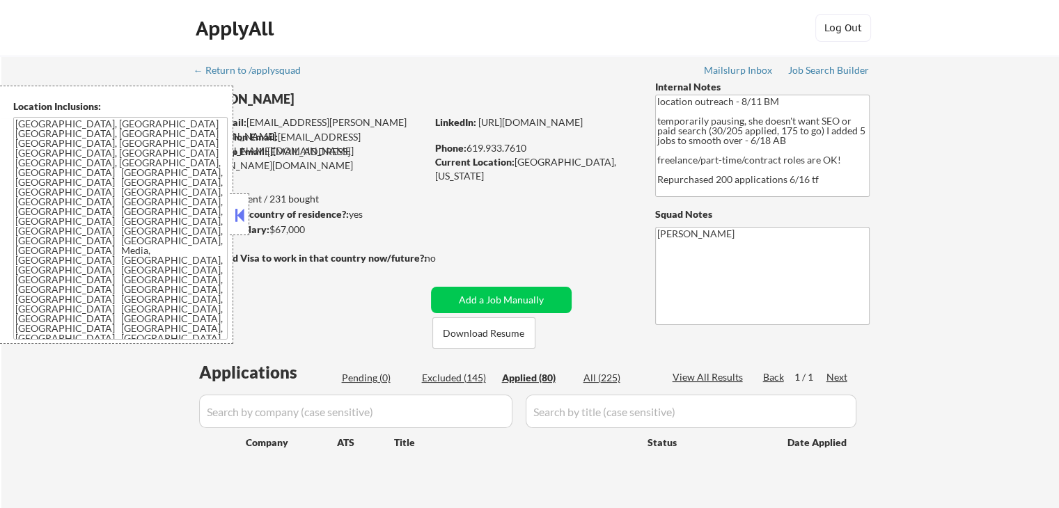
select select ""applied""
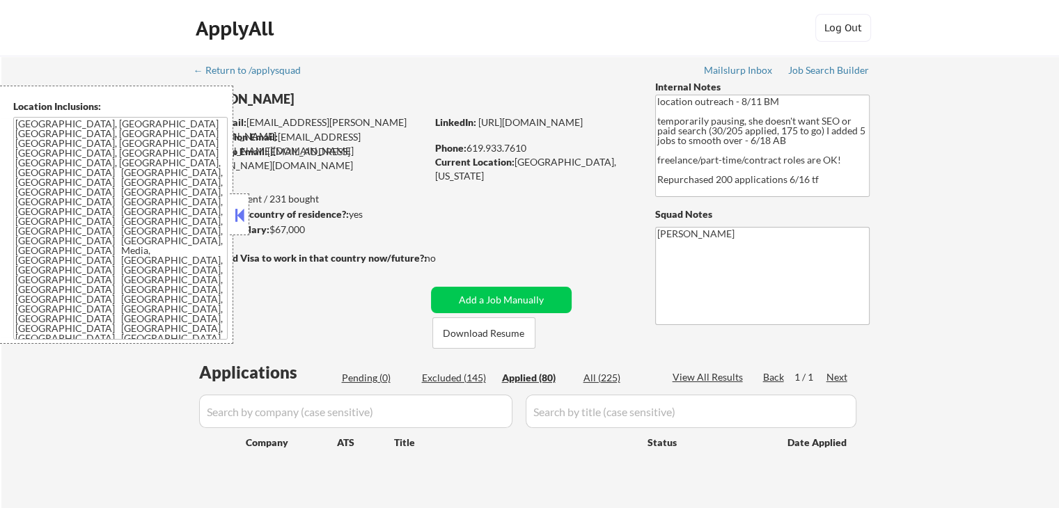
select select ""applied""
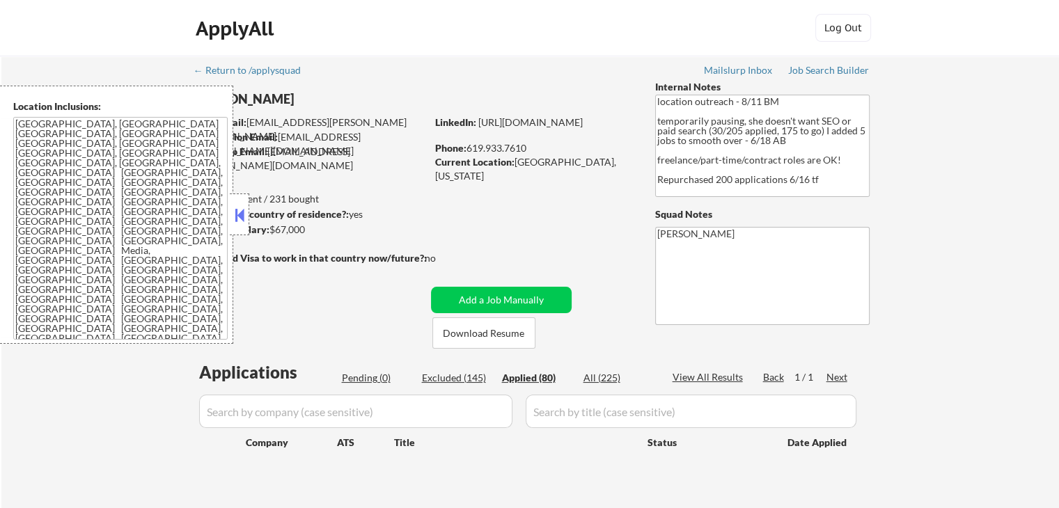
select select ""applied""
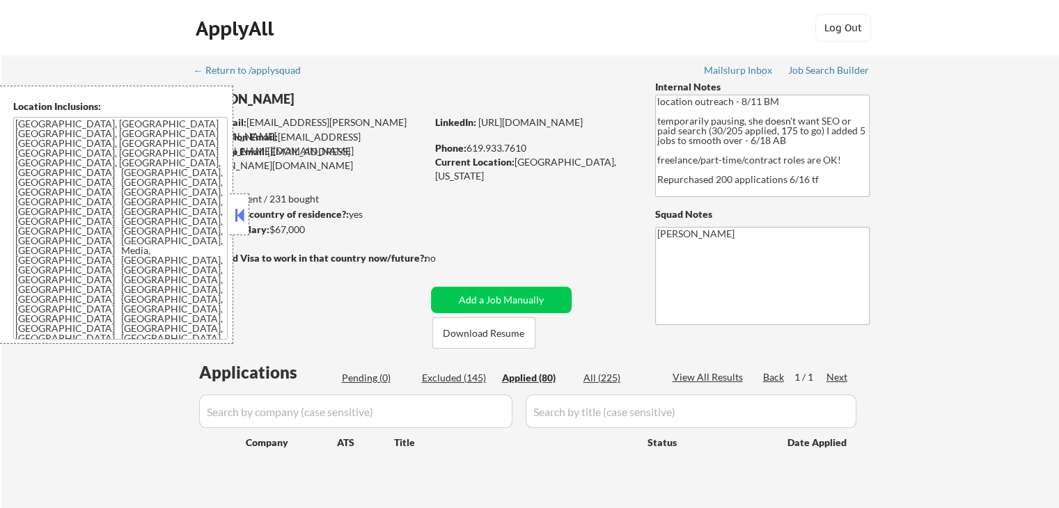
select select ""applied""
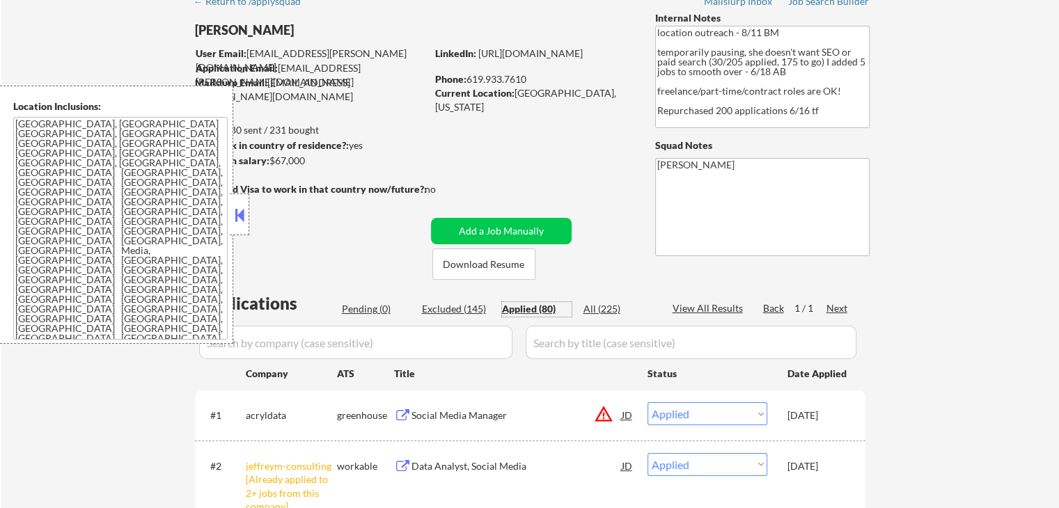
scroll to position [70, 0]
